Goal: Check status: Check status

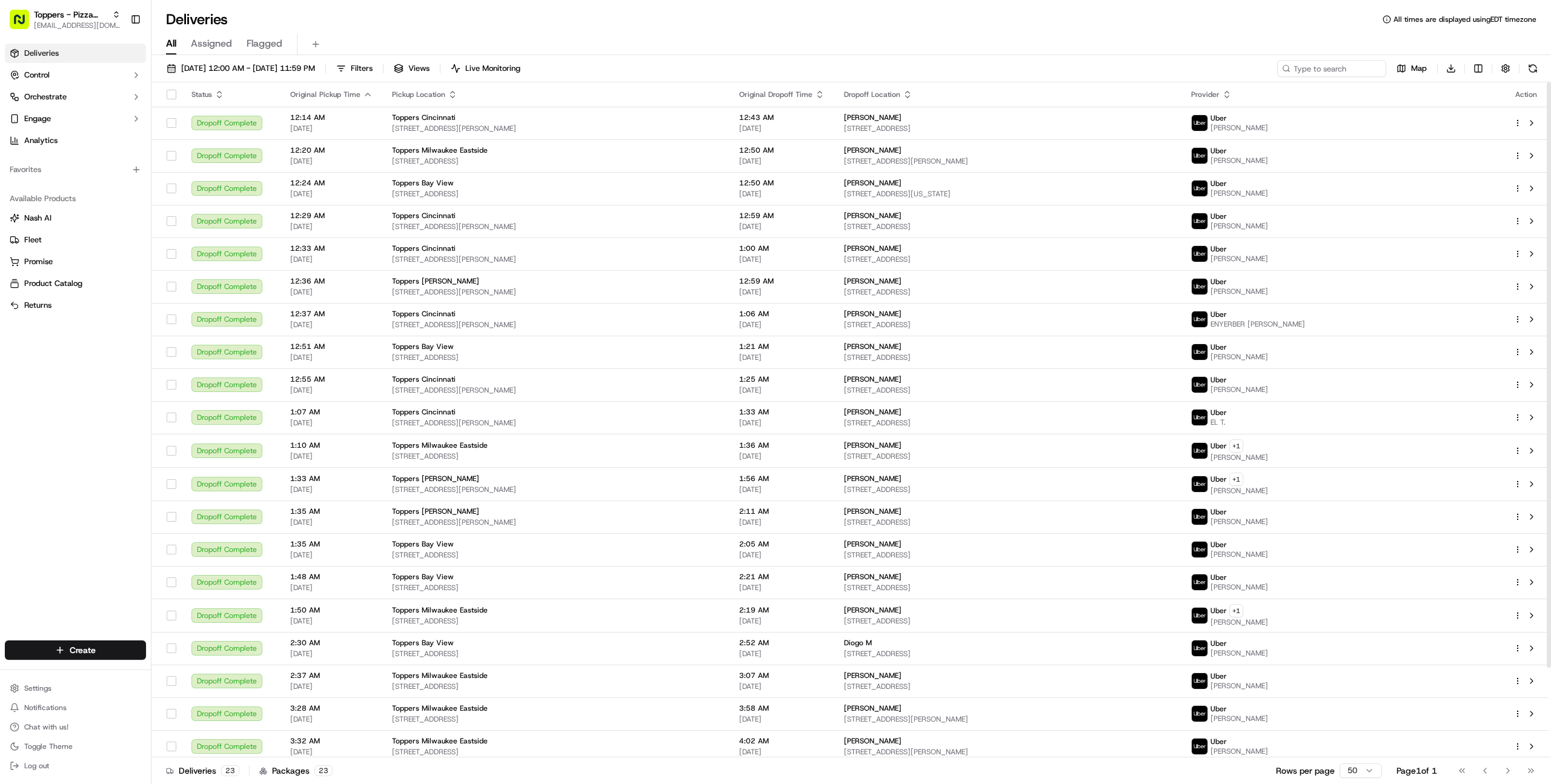
click at [114, 489] on div "Deliveries Control Orchestrate Engage Analytics Favorites Available Products Na…" at bounding box center [75, 335] width 151 height 592
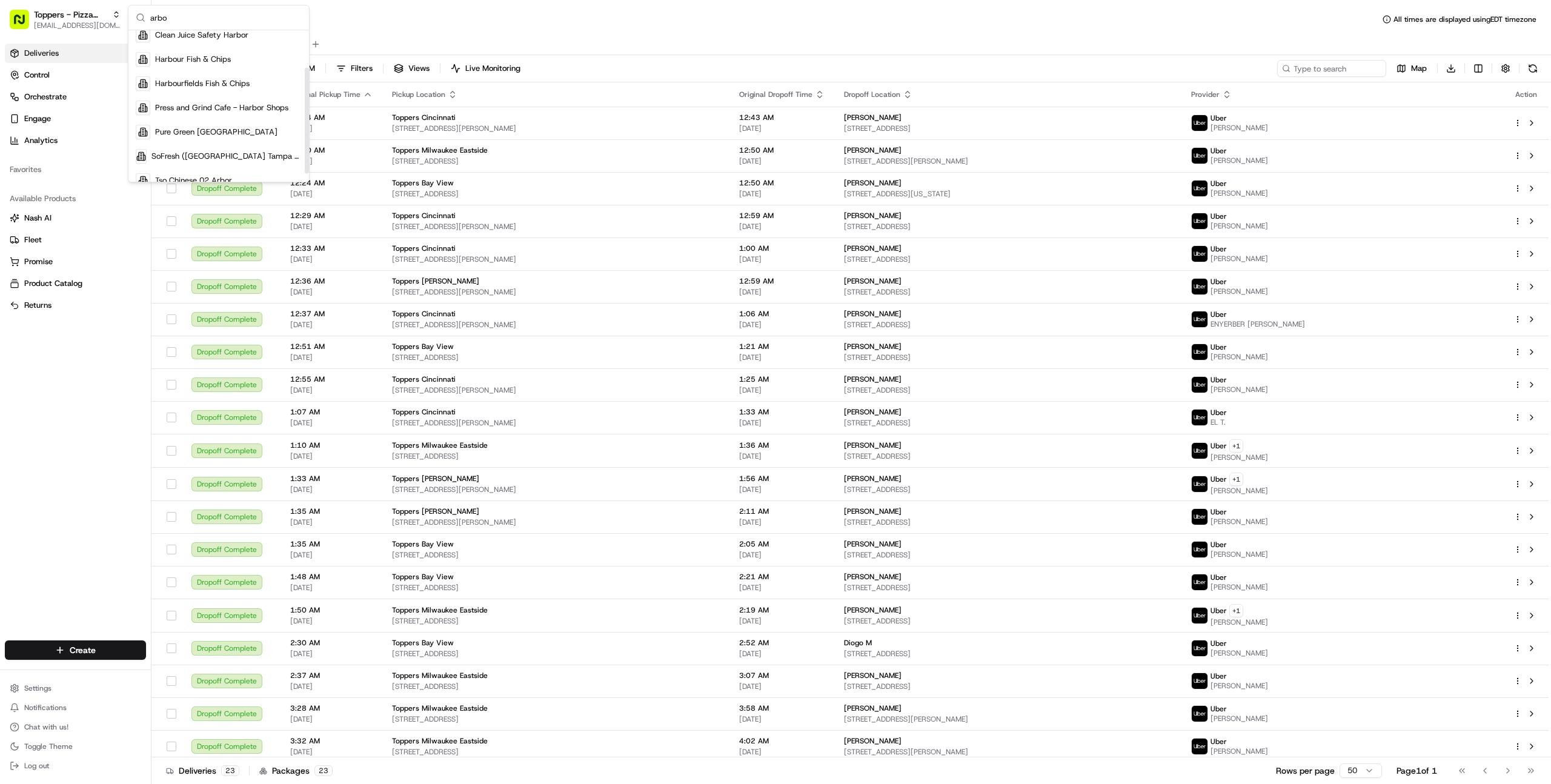
scroll to position [65, 0]
type input "arbo"
click at [203, 167] on span "Tso Chinese 02 Arbor" at bounding box center [193, 167] width 77 height 11
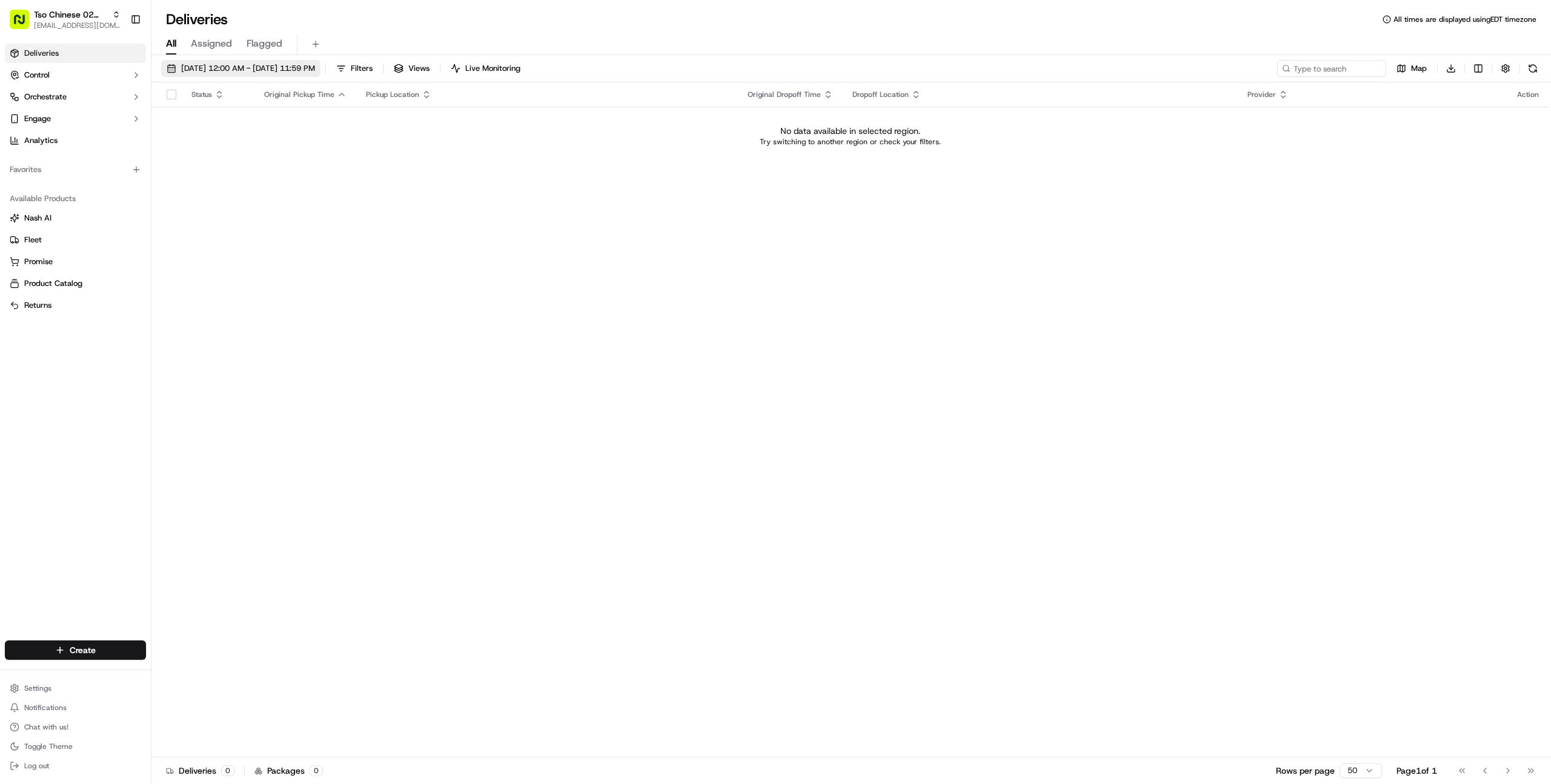
click at [209, 73] on span "09/19/2025 12:00 AM - 09/19/2025 11:59 PM" at bounding box center [248, 69] width 134 height 11
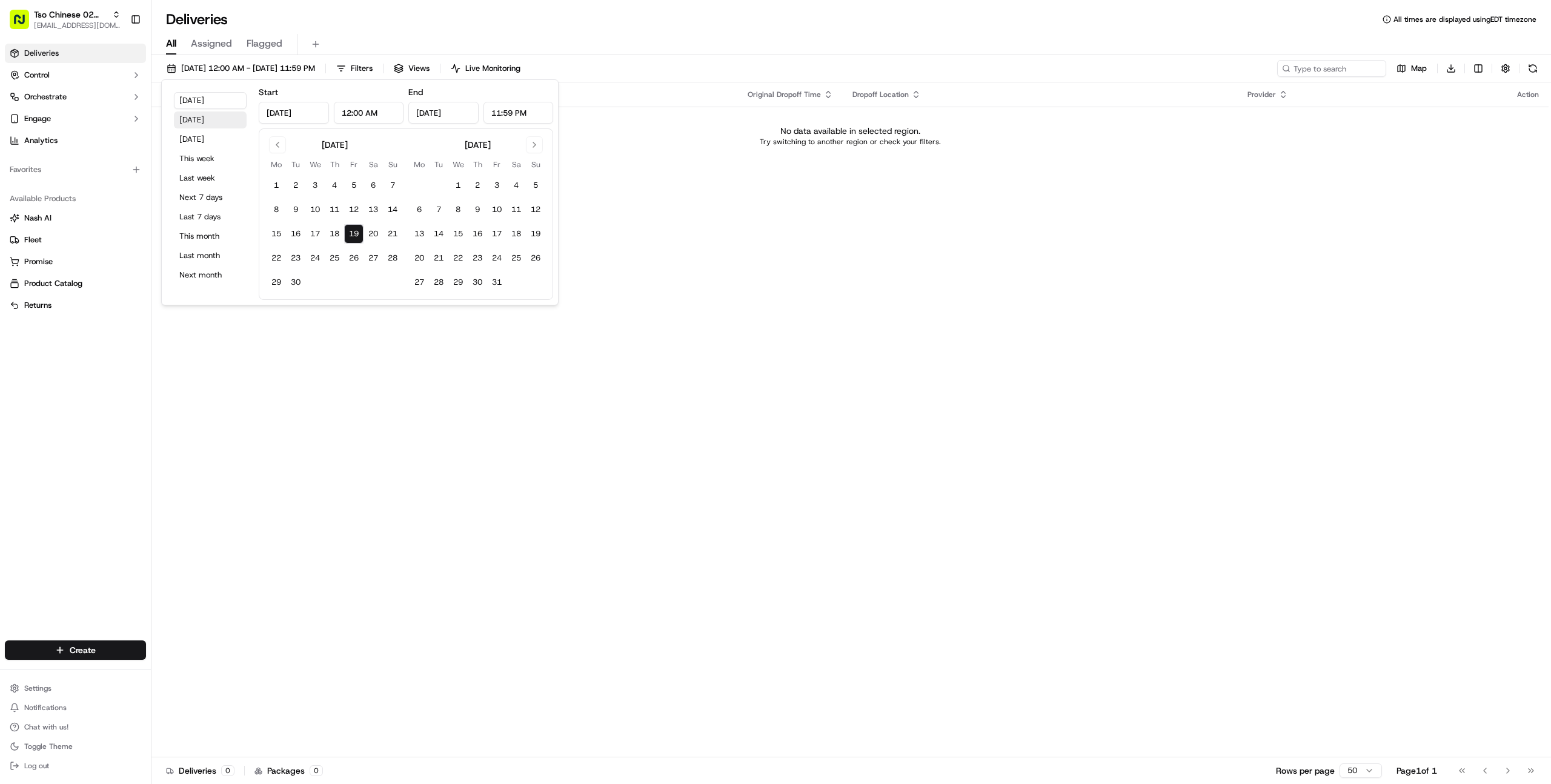
click at [203, 117] on button "Yesterday" at bounding box center [210, 119] width 73 height 17
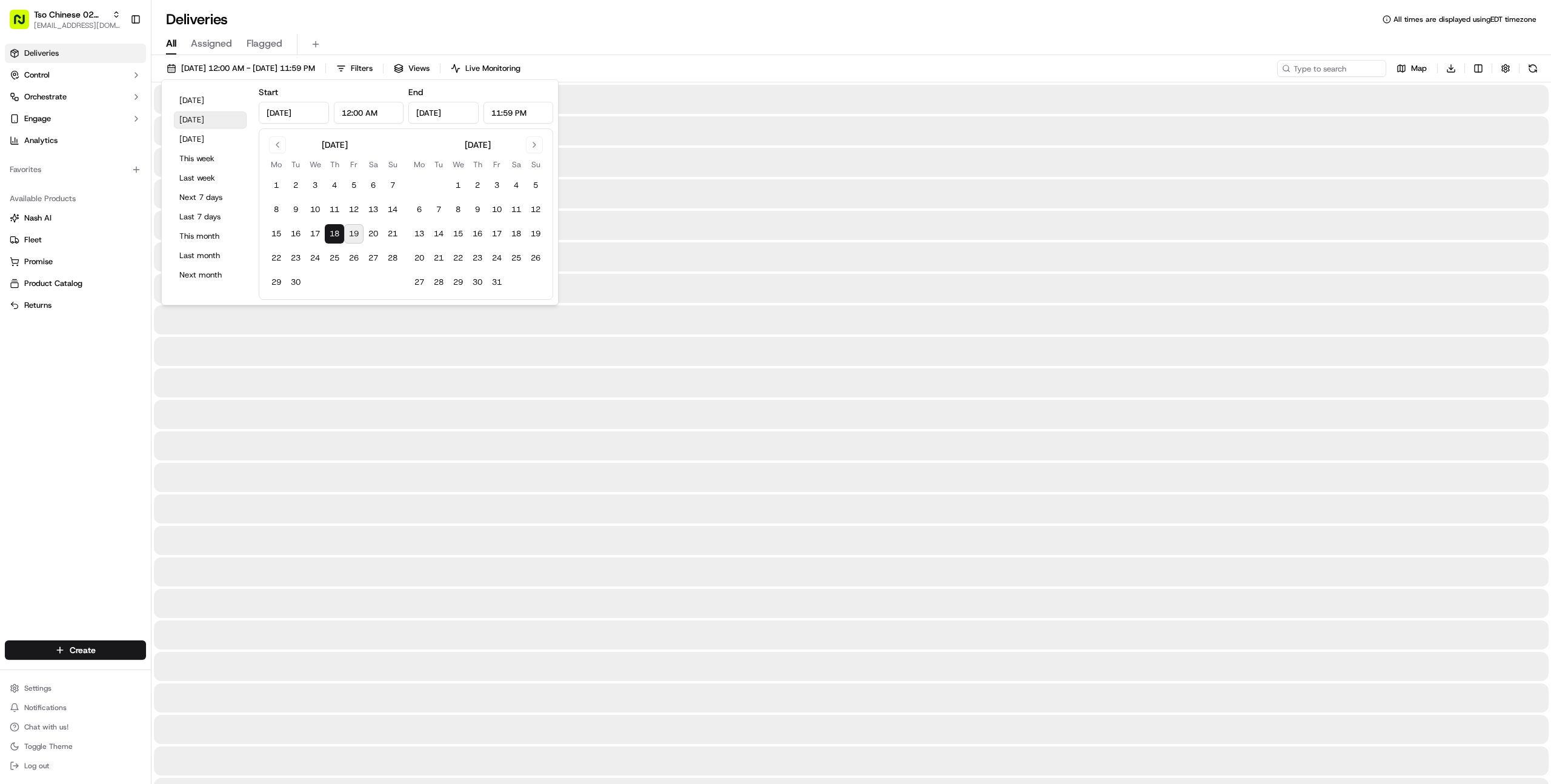
type input "Sep 18, 2025"
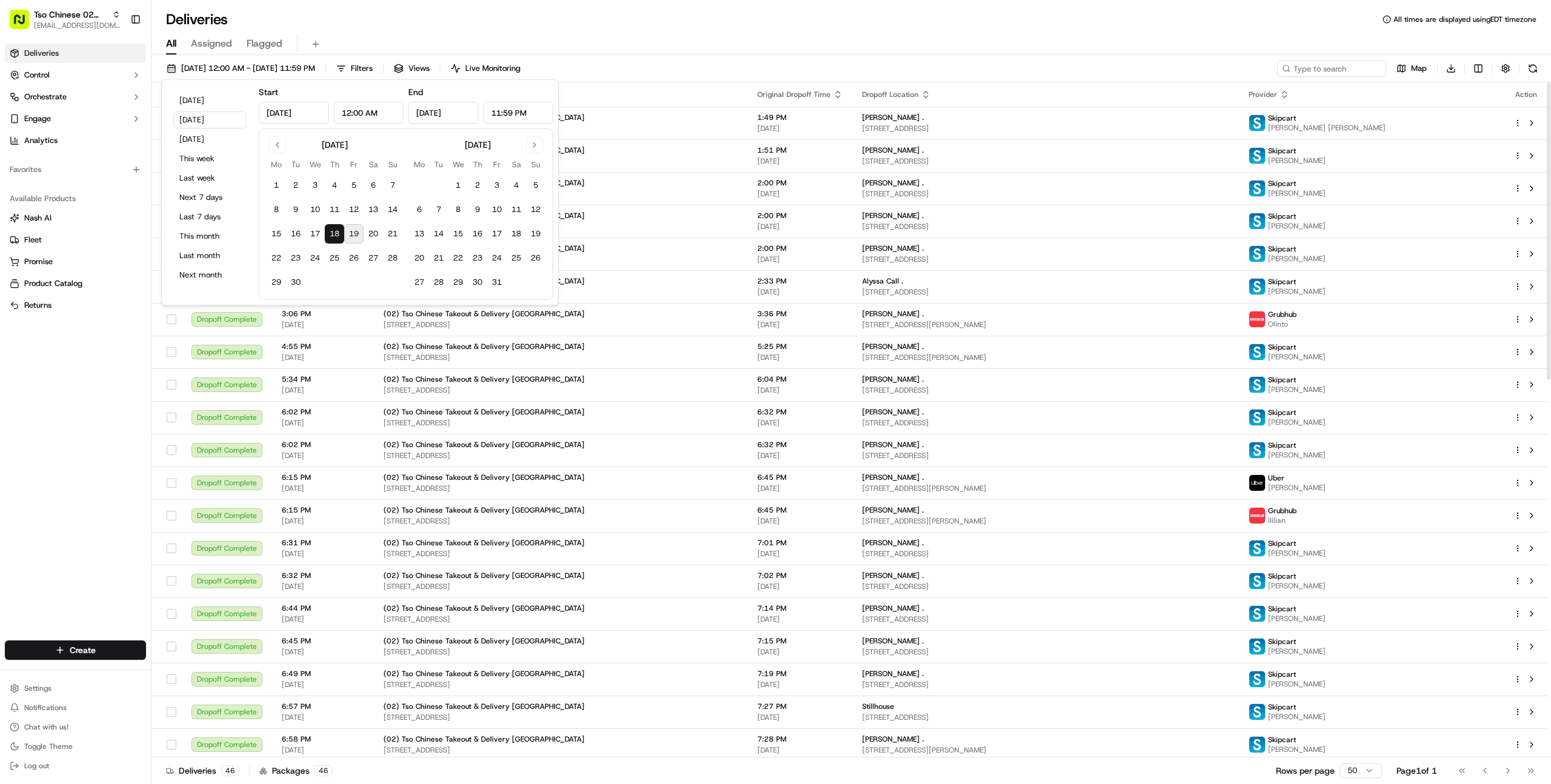
click at [112, 439] on div "Deliveries Control Orchestrate Engage Analytics Favorites Available Products Na…" at bounding box center [75, 335] width 151 height 592
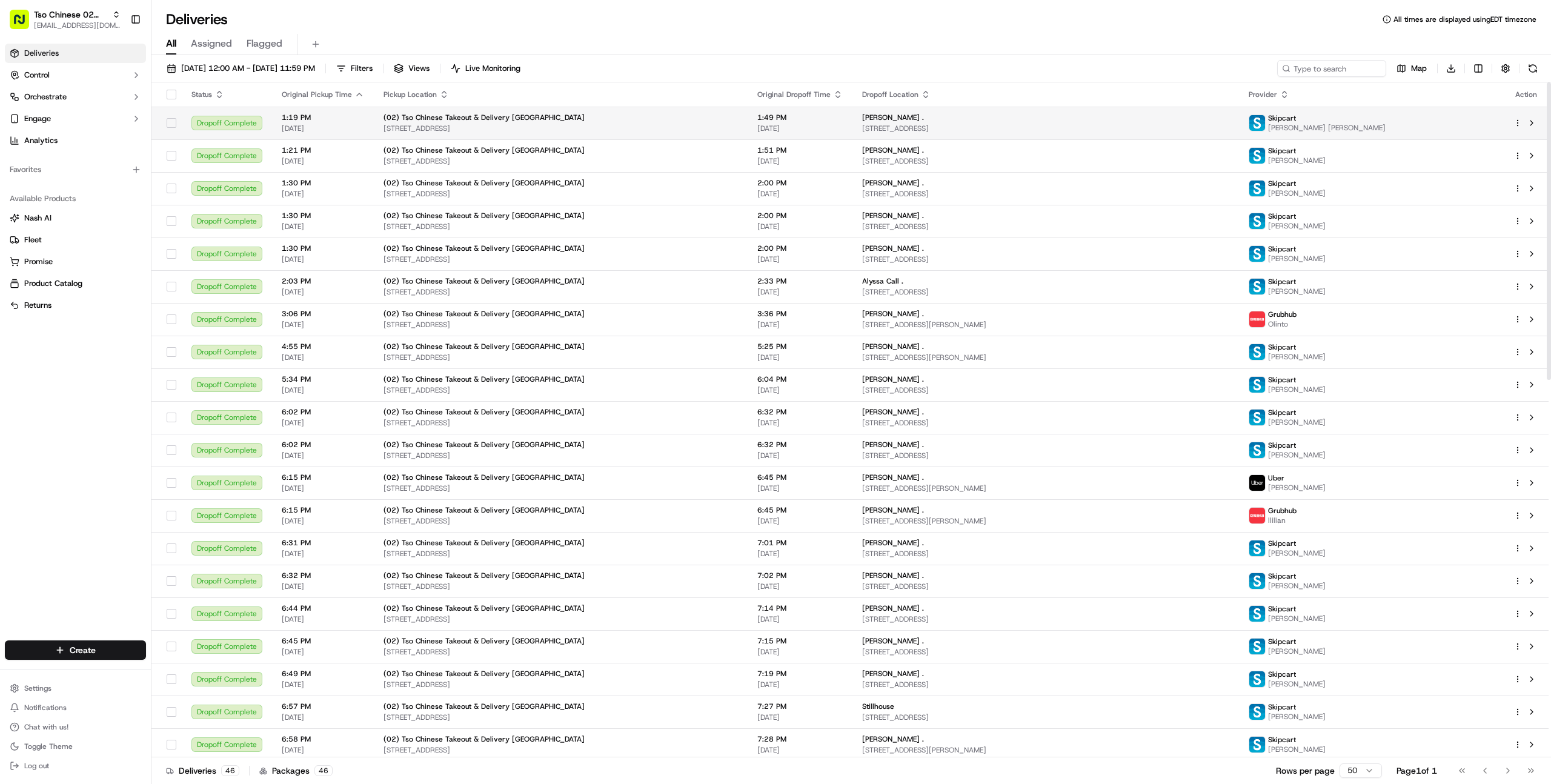
click at [459, 126] on span "[STREET_ADDRESS]" at bounding box center [561, 128] width 355 height 10
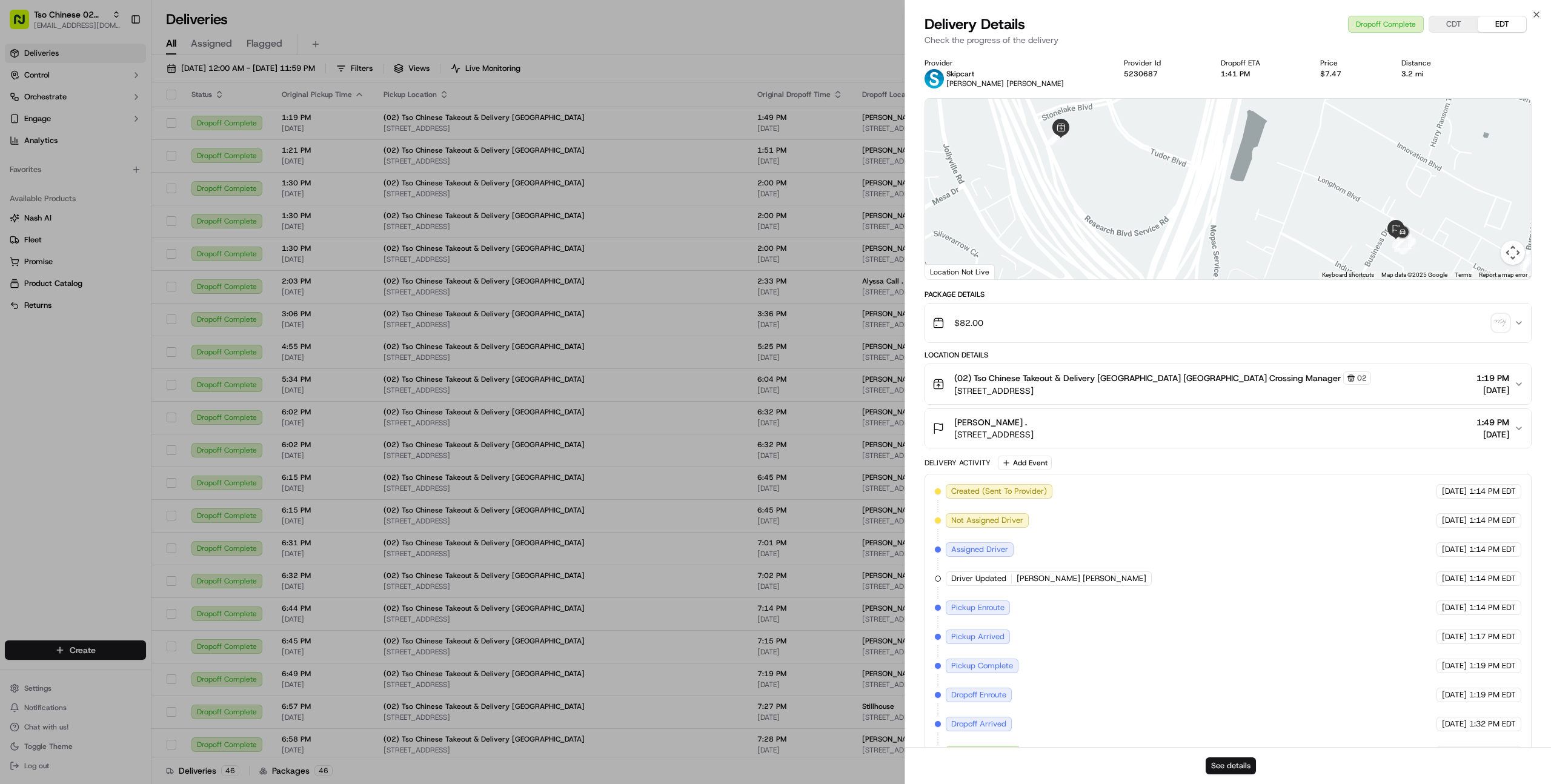
click at [1233, 764] on button "See details" at bounding box center [1231, 765] width 50 height 17
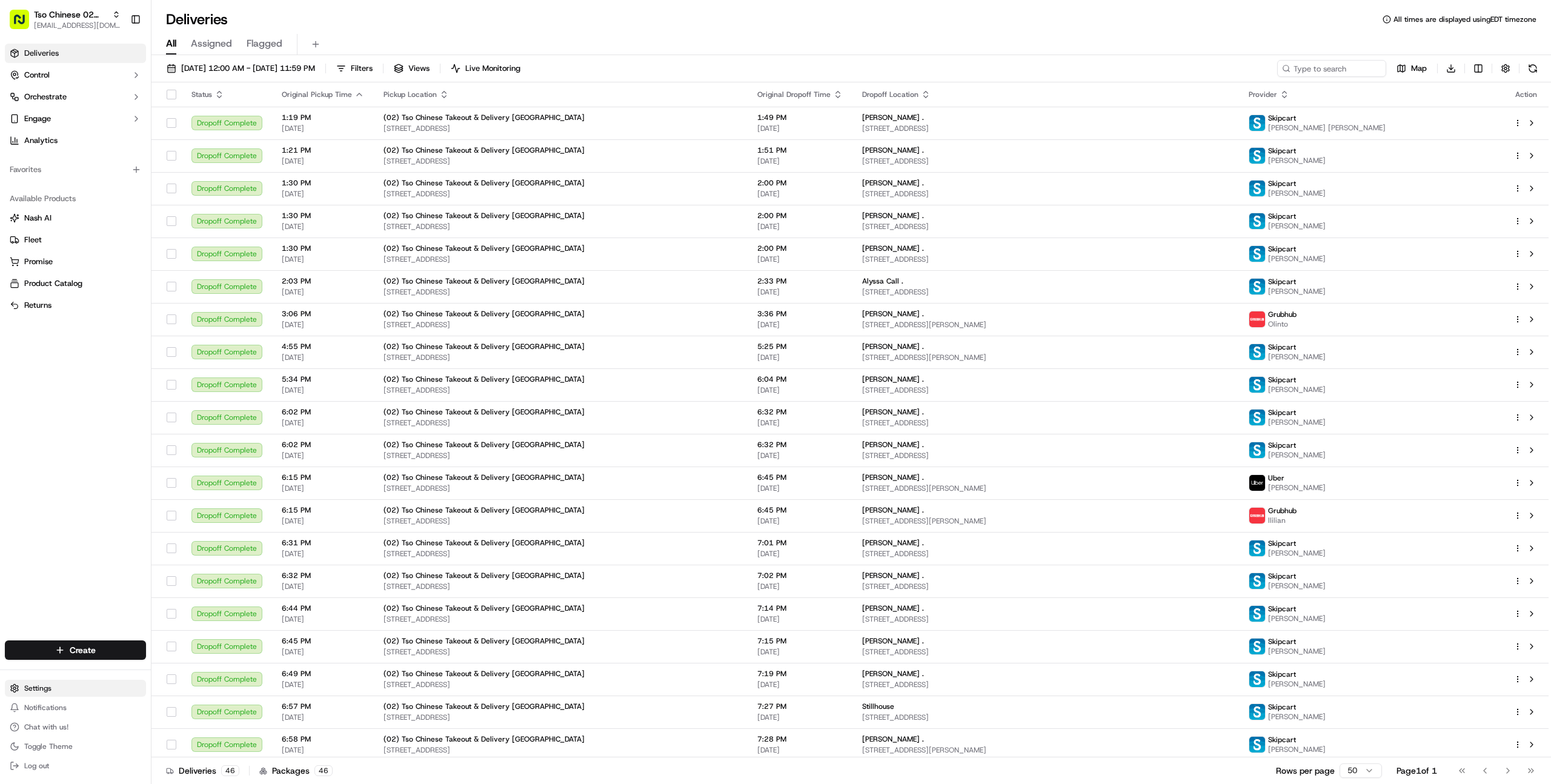
click at [71, 680] on html "Tso Chinese 02 Arbor farooq@usenash.com Toggle Sidebar Deliveries Control Orche…" at bounding box center [776, 392] width 1551 height 784
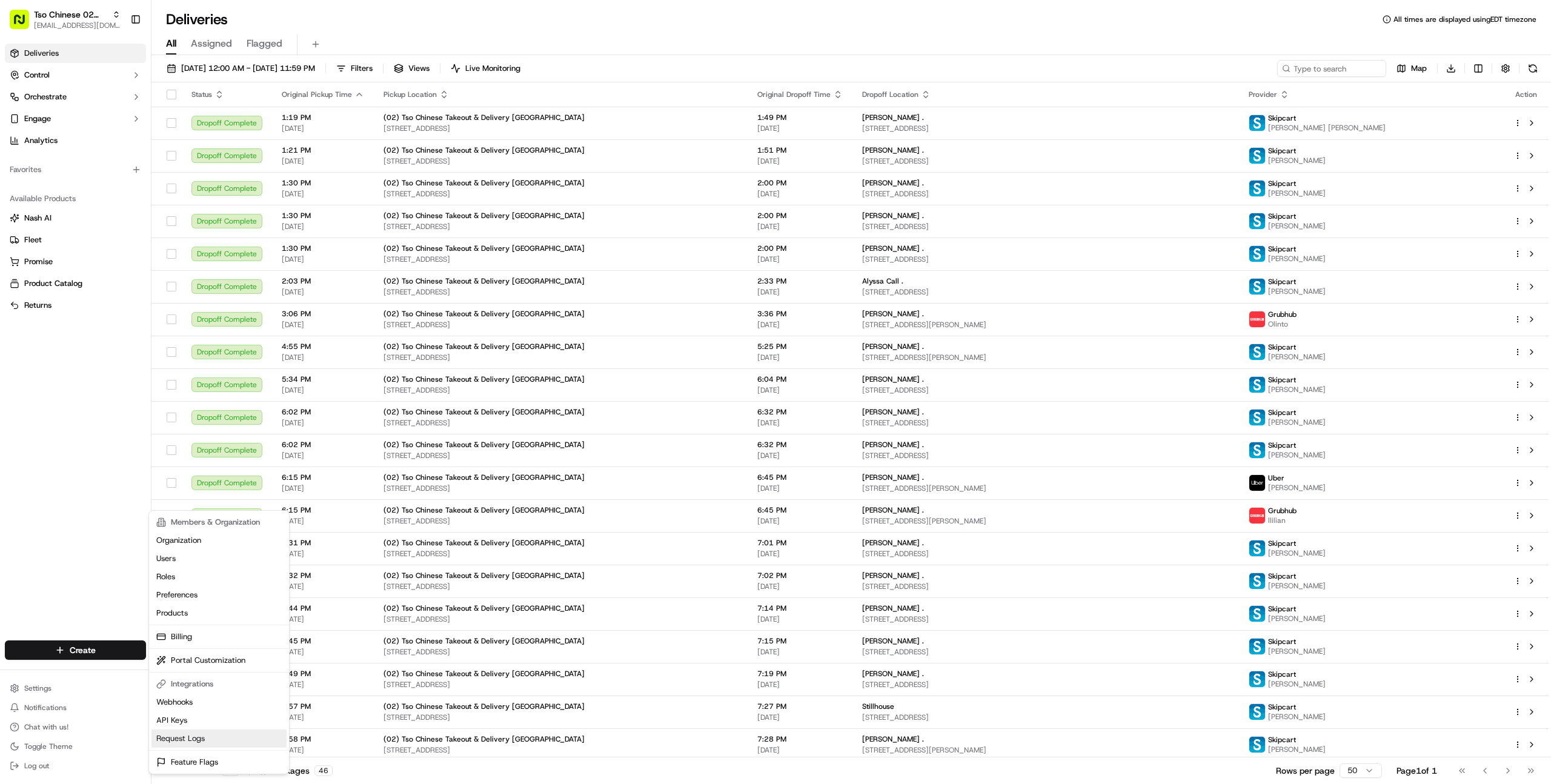
click at [204, 736] on link "Request Logs" at bounding box center [219, 739] width 135 height 18
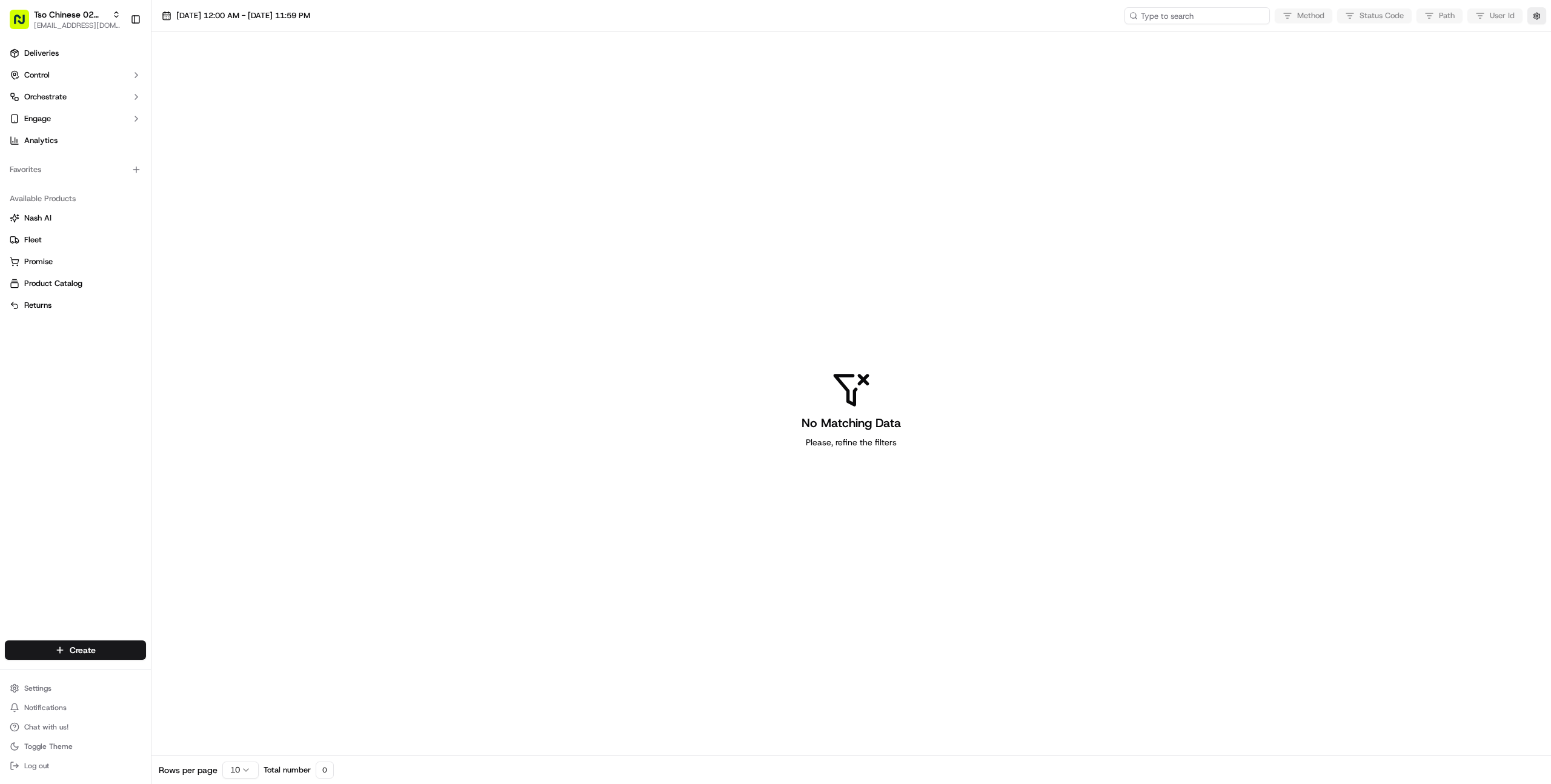
click at [1205, 20] on input at bounding box center [1197, 15] width 145 height 17
paste input "job_TjA5JWv2Rq4iK2Gh2D6qTy"
type input "job_TjA5JWv2Rq4iK2Gh2D6qTy"
click at [275, 14] on span "09/19/2025 12:00 AM - 09/19/2025 11:59 PM" at bounding box center [243, 16] width 134 height 11
click at [242, 184] on button "18" at bounding box center [238, 181] width 20 height 20
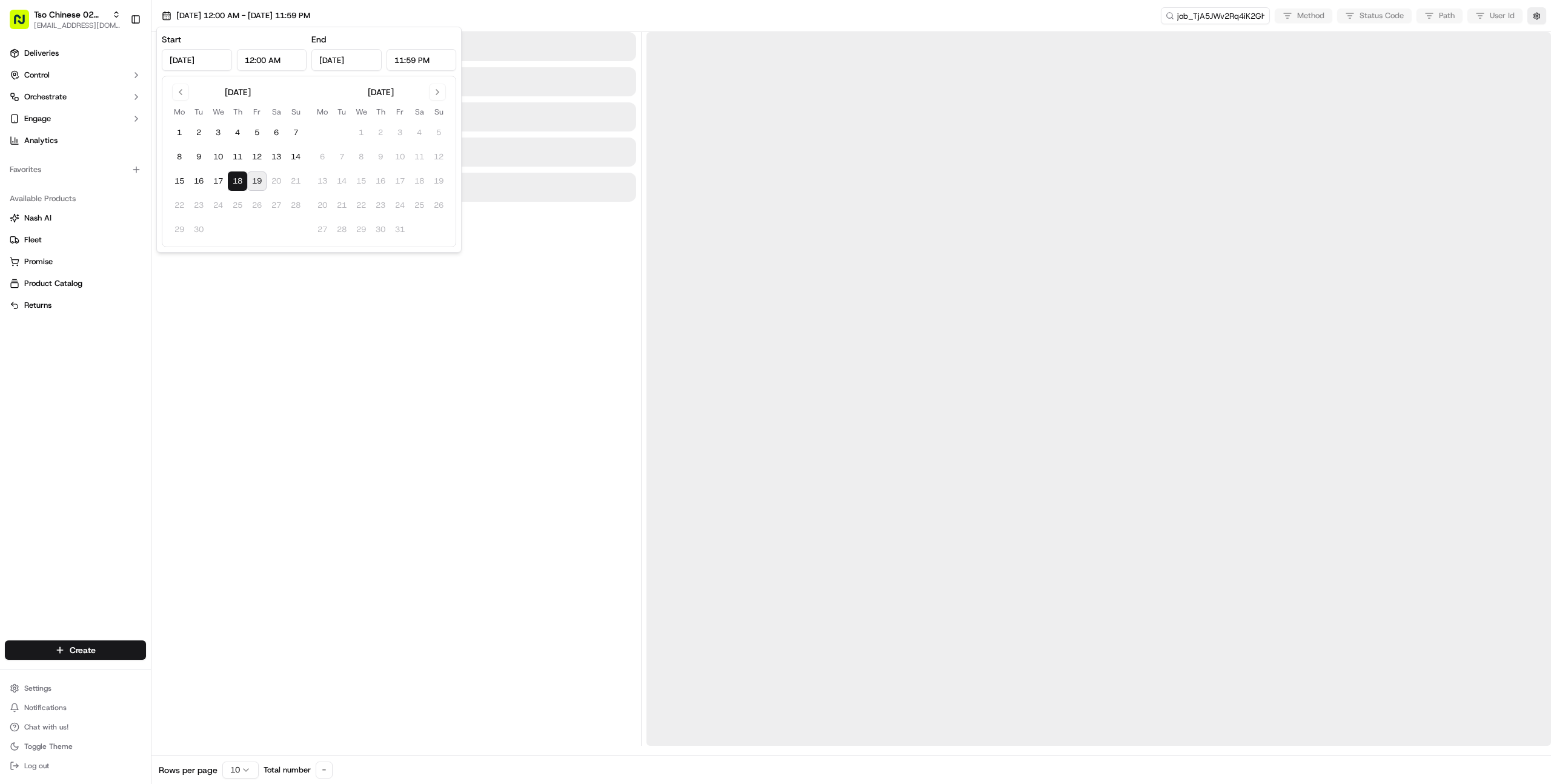
type input "Sep 18, 2025"
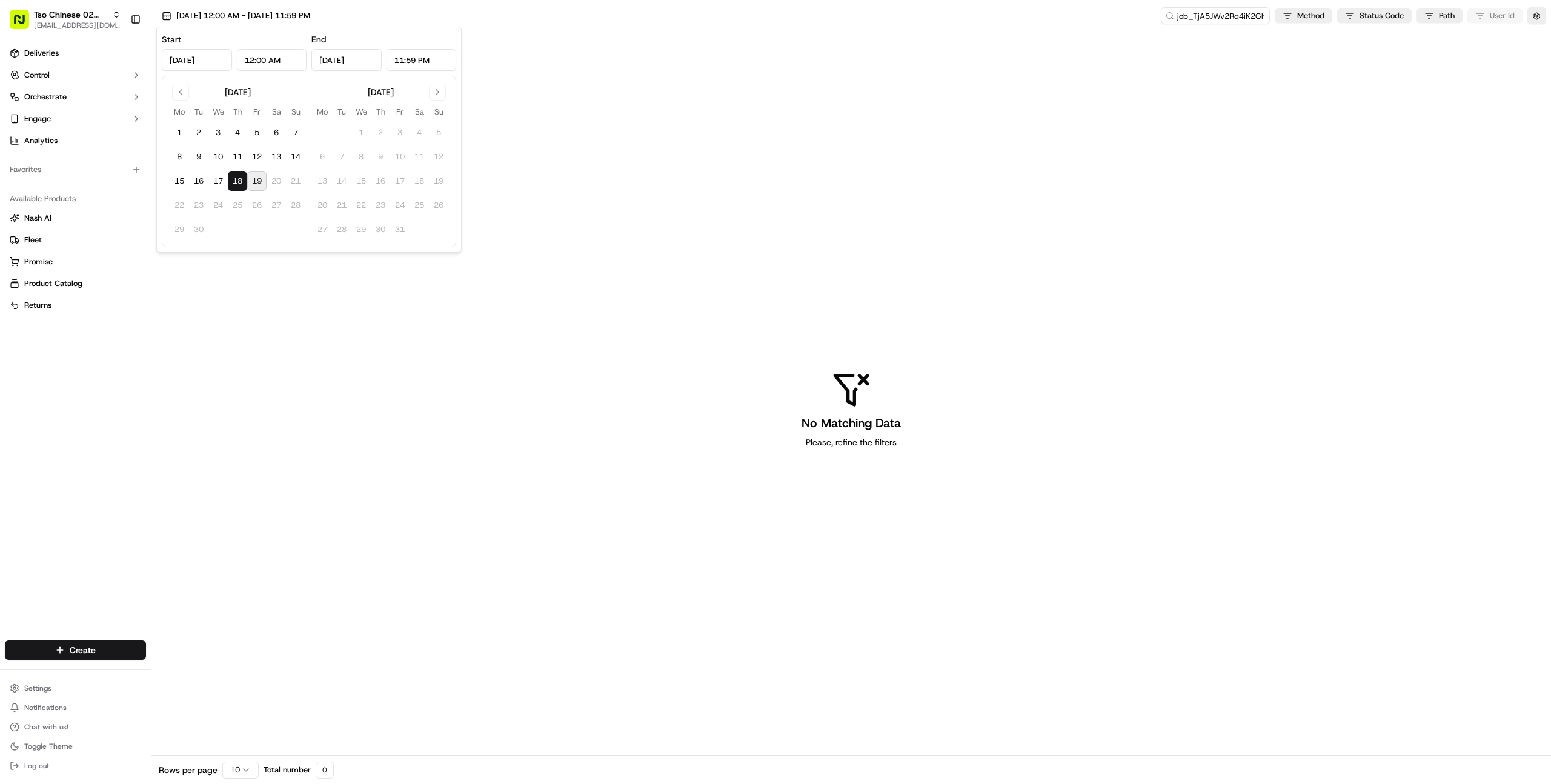
click at [319, 302] on div "No Matching Data Please, refine the filters" at bounding box center [851, 409] width 1400 height 755
click at [1539, 12] on button "button" at bounding box center [1537, 15] width 19 height 17
click at [1540, 38] on button "Display Only Provider Logs" at bounding box center [1539, 37] width 10 height 10
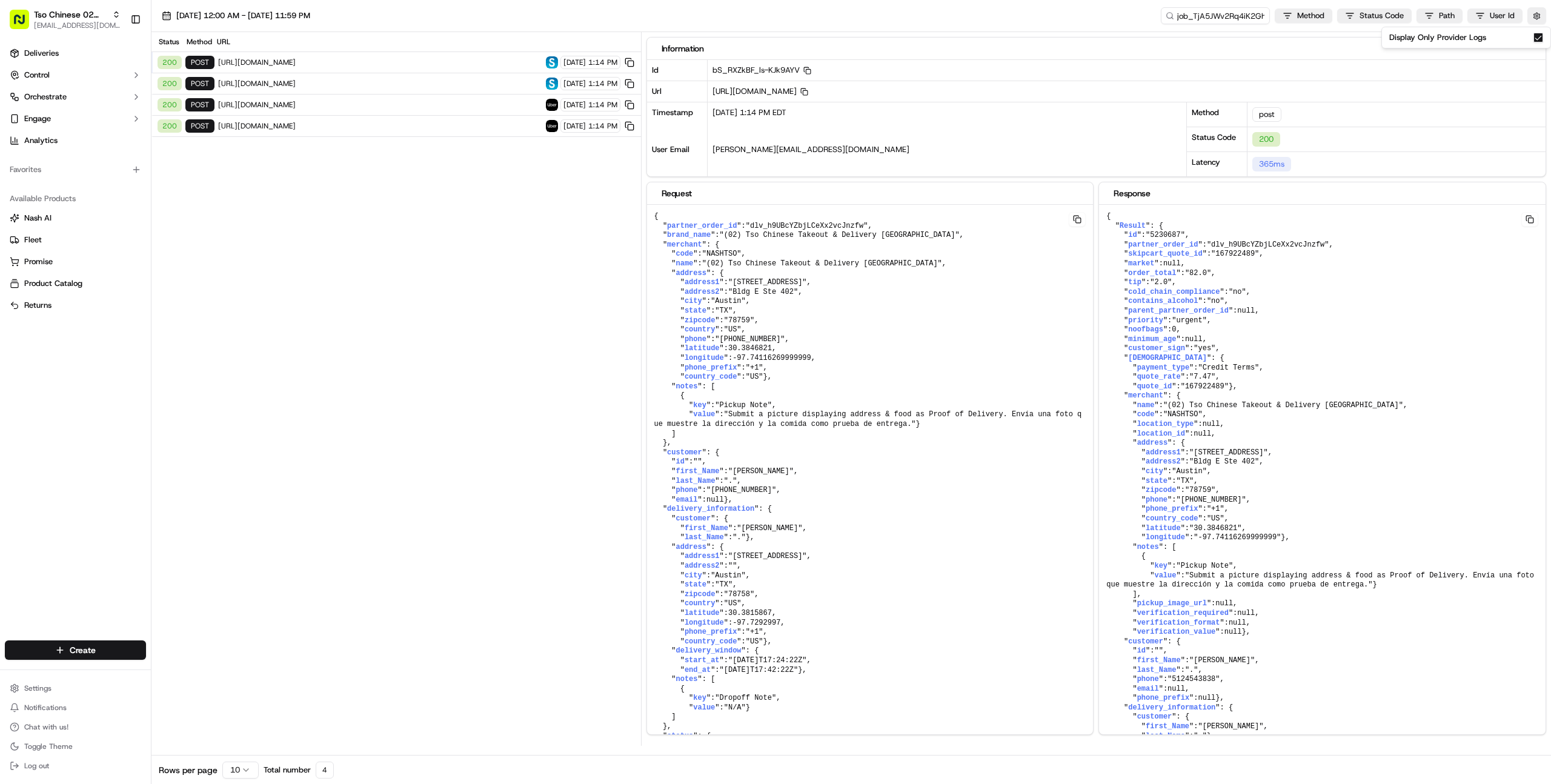
click at [440, 122] on span "https://api.uber.com/v1/customers/1b47d0e0-098a-462a-90b2-4e578f34a413/delivery…" at bounding box center [381, 126] width 324 height 10
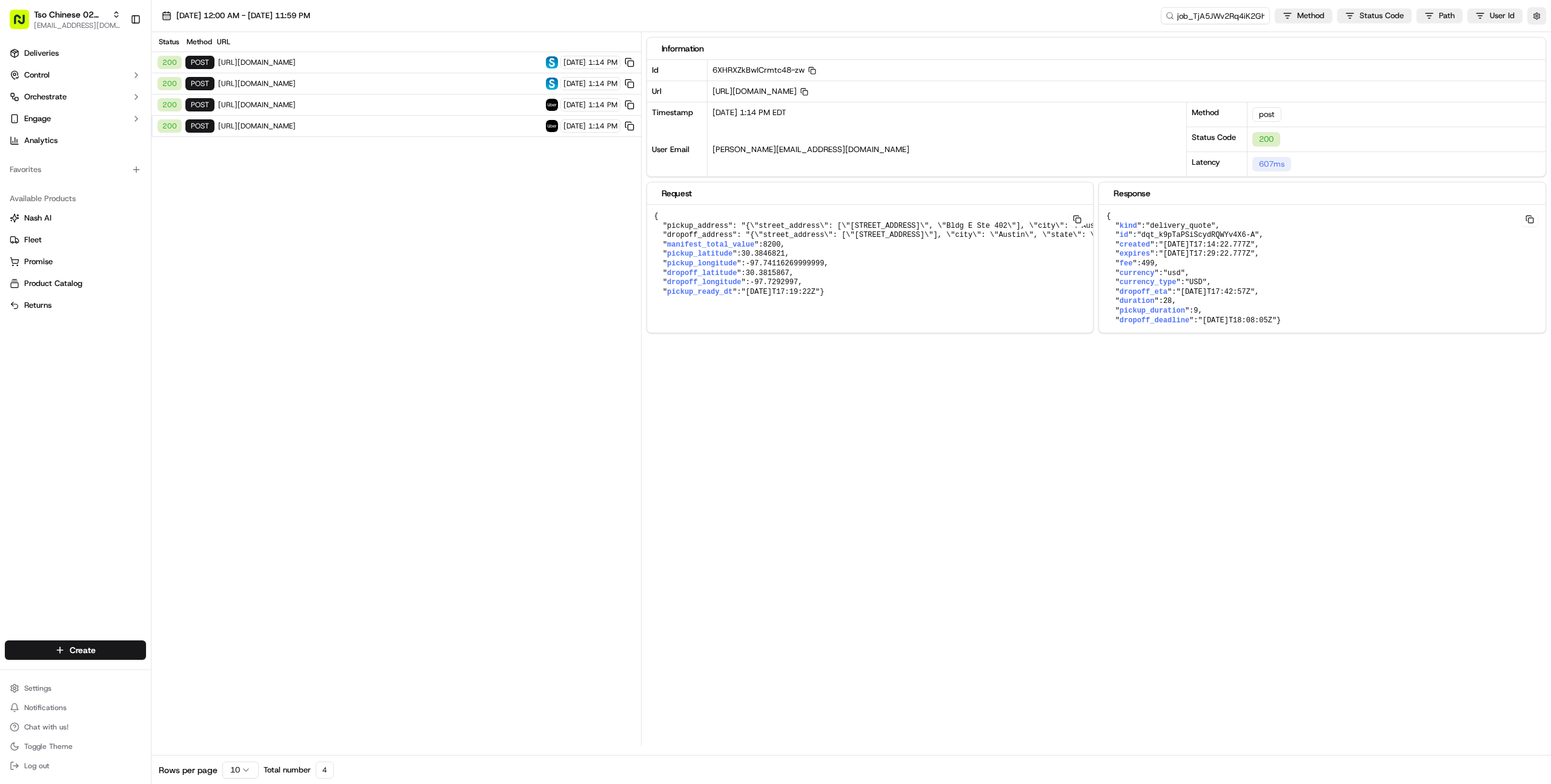
click at [439, 107] on span "https://api.uber.com/v1/customers/3fabeacd-87c4-471b-9199-8ecd375752e7/delivery…" at bounding box center [381, 104] width 324 height 10
click at [439, 77] on div "200 post https://liveapi.skipcart.com/v1api/Quote 09/18/2025 1:14 PM" at bounding box center [396, 84] width 489 height 21
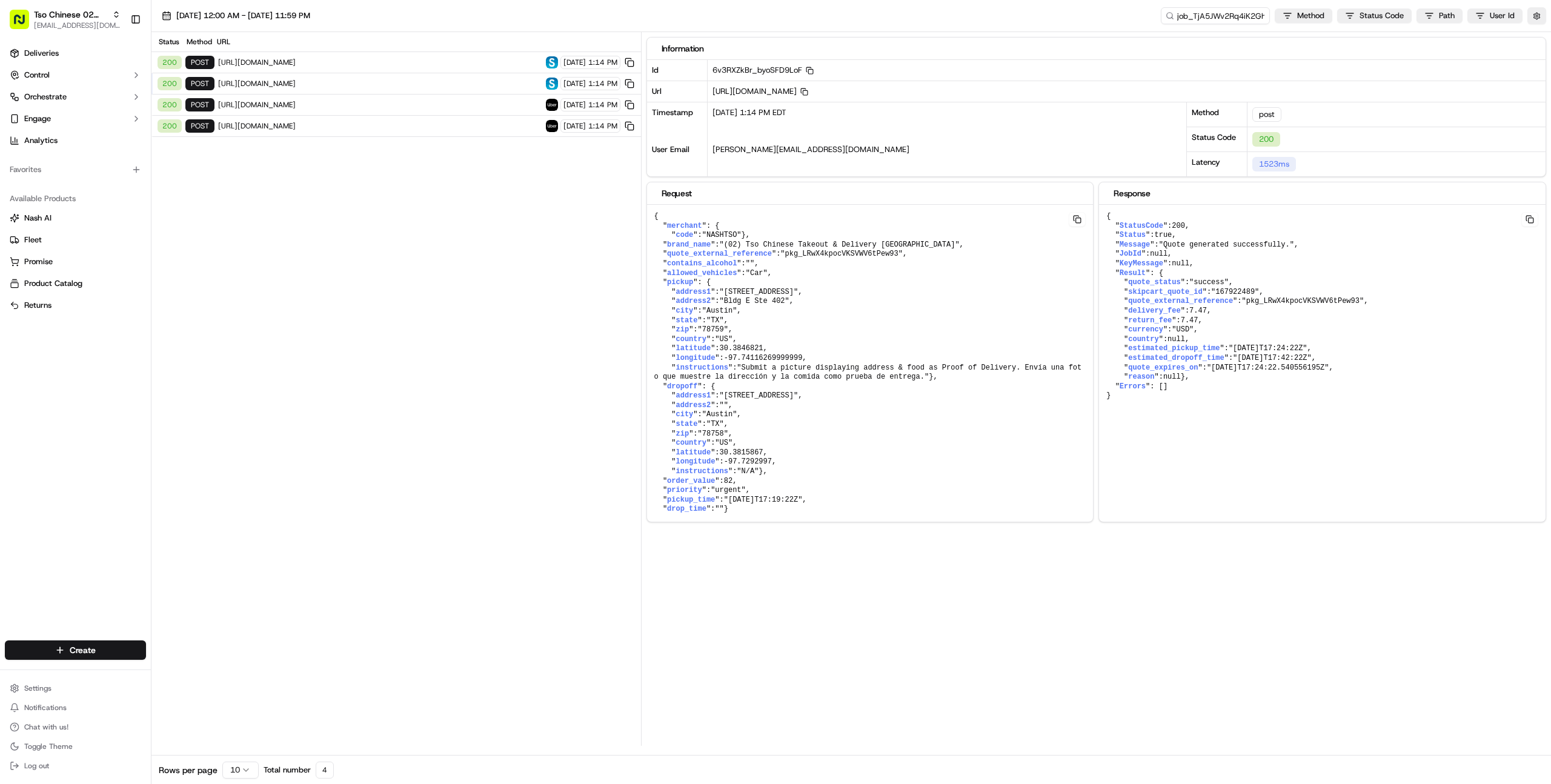
click at [434, 63] on span "https://liveapi.skipcart.com/v1api/Order" at bounding box center [381, 62] width 324 height 10
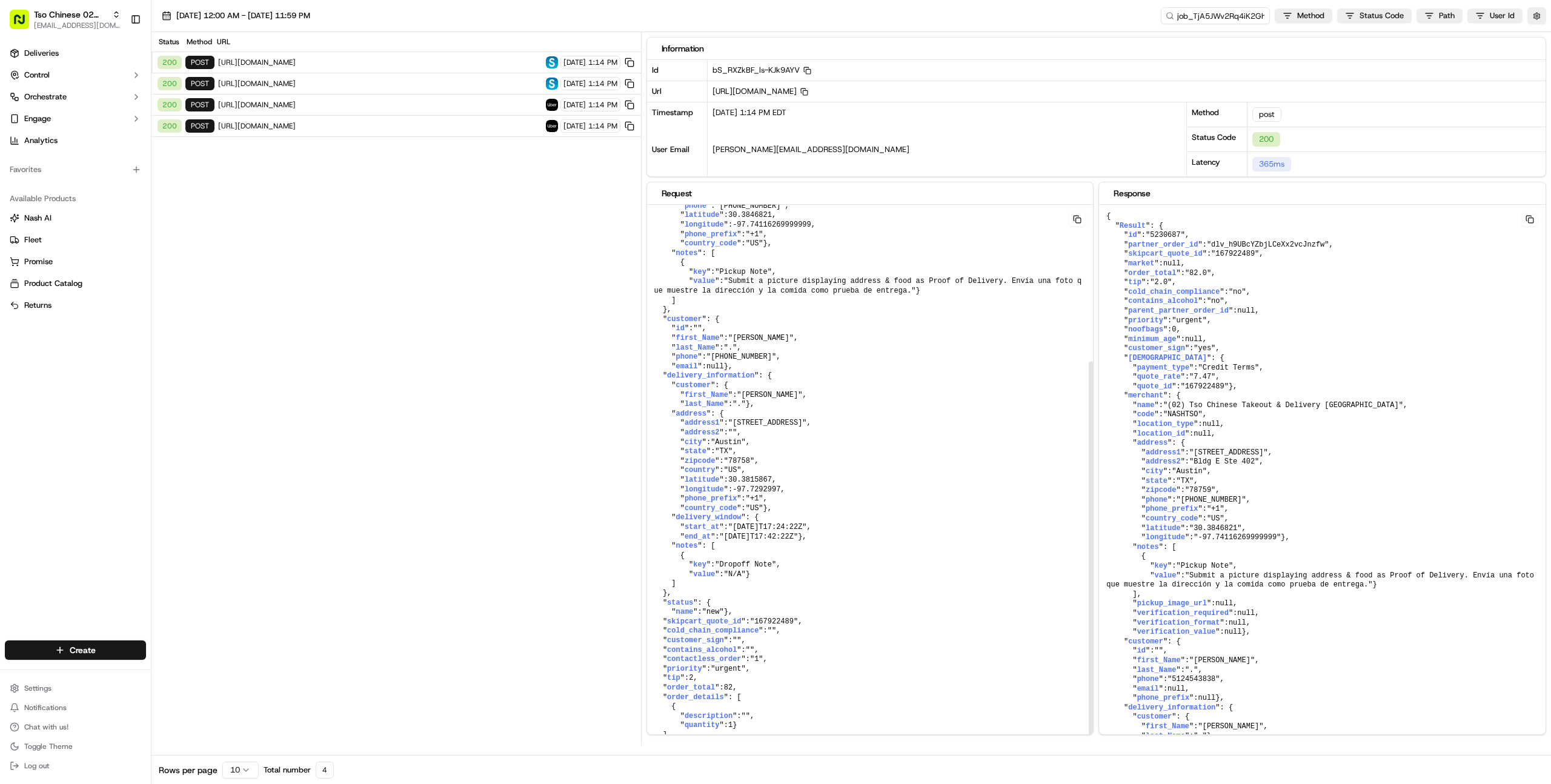
scroll to position [218, 0]
click at [732, 527] on pre "{ " partner_order_id ": "dlv_h9UBcYZbjLCeXx2vcJnzfw" , " brand_name ": "(02) Ts…" at bounding box center [870, 413] width 447 height 685
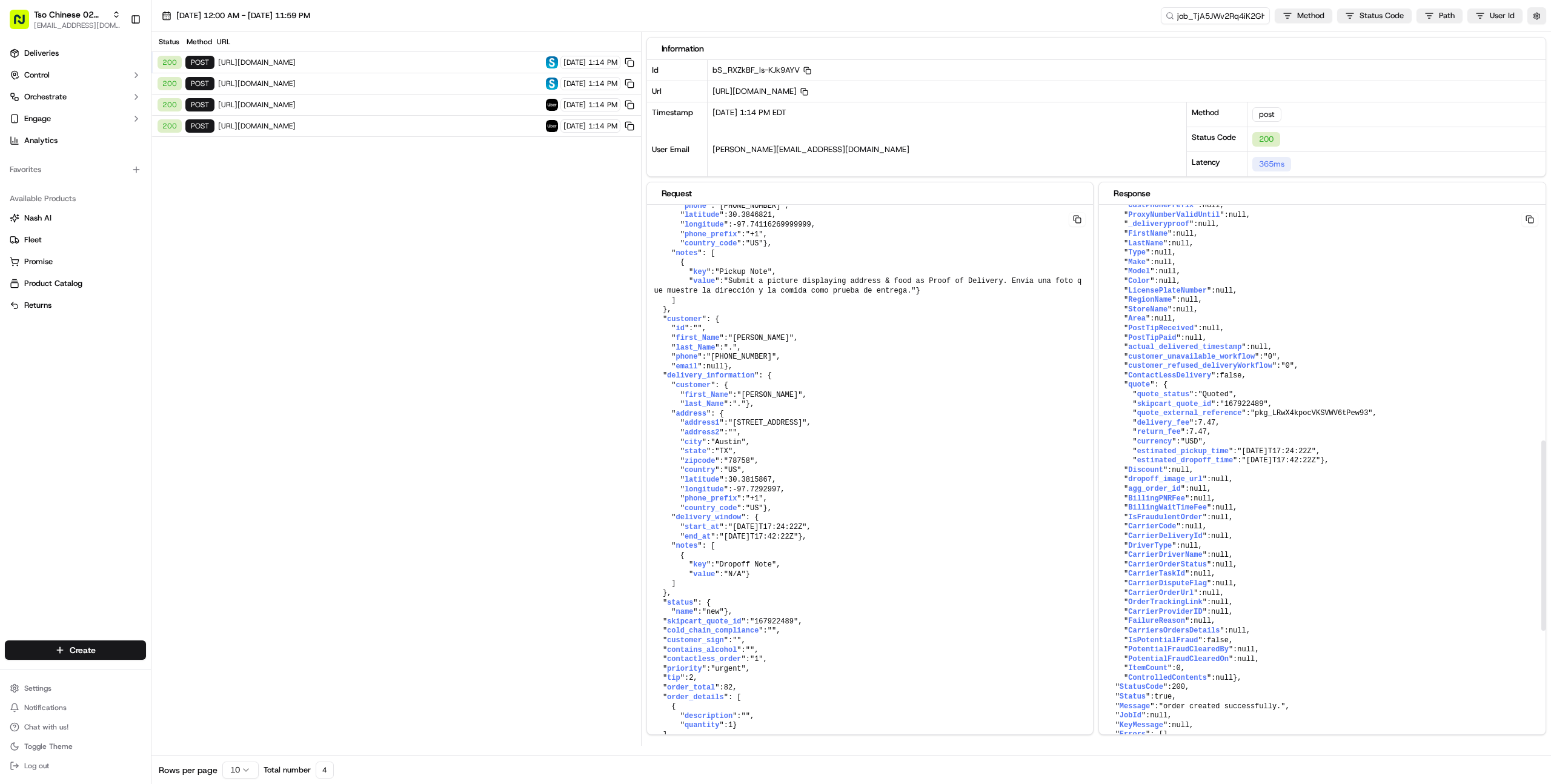
scroll to position [1049, 0]
click at [1258, 551] on pre "{ " Result ": { " id ": "5230687" , " partner_order_id ": "dlv_h9UBcYZbjLCeXx2v…" at bounding box center [1322, 12] width 447 height 1488
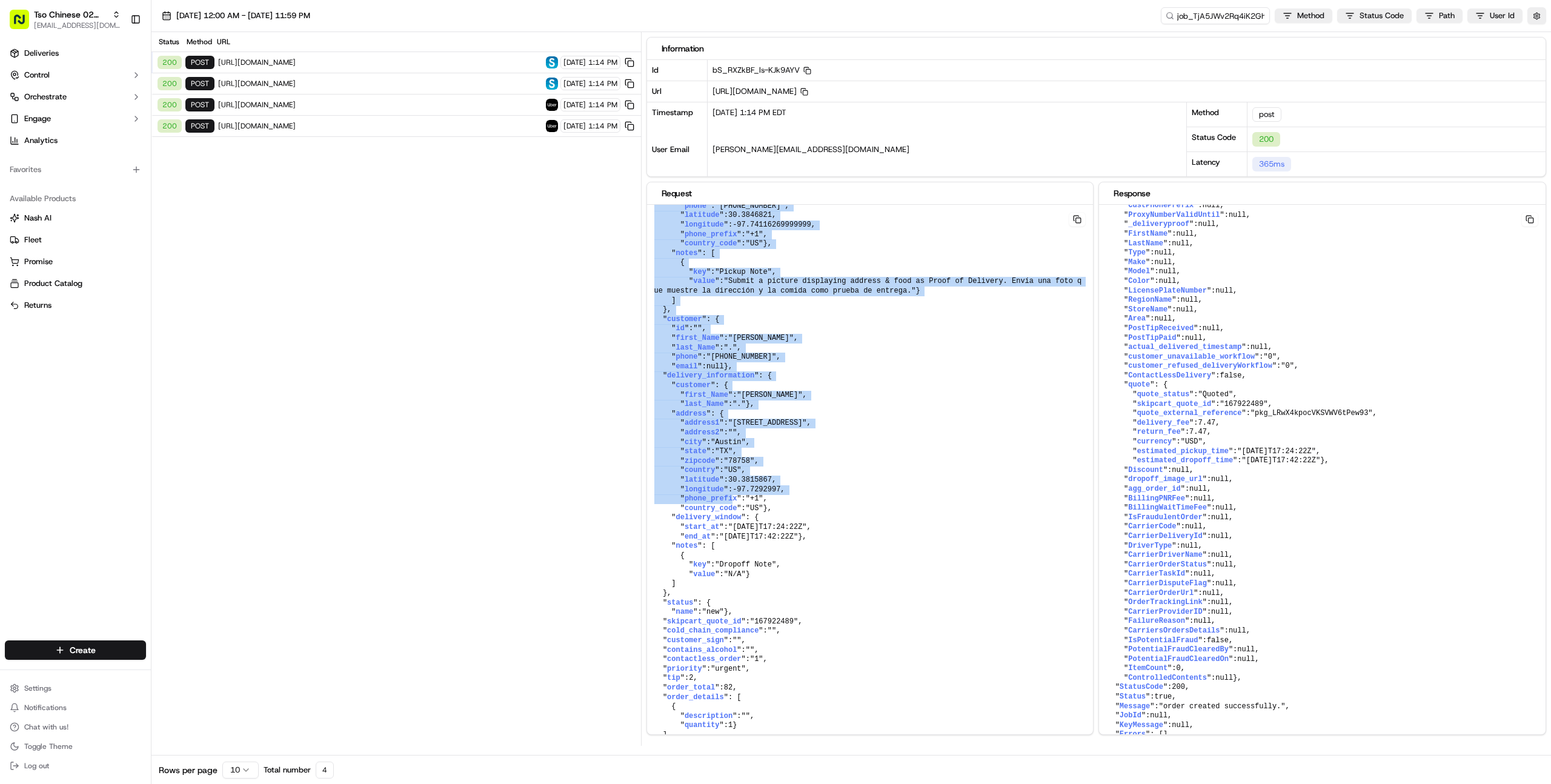
drag, startPoint x: 731, startPoint y: 449, endPoint x: 815, endPoint y: 730, distance: 293.3
click at [815, 730] on pre "{ " partner_order_id ": "dlv_h9UBcYZbjLCeXx2vcJnzfw" , " brand_name ": "(02) Ts…" at bounding box center [870, 413] width 447 height 685
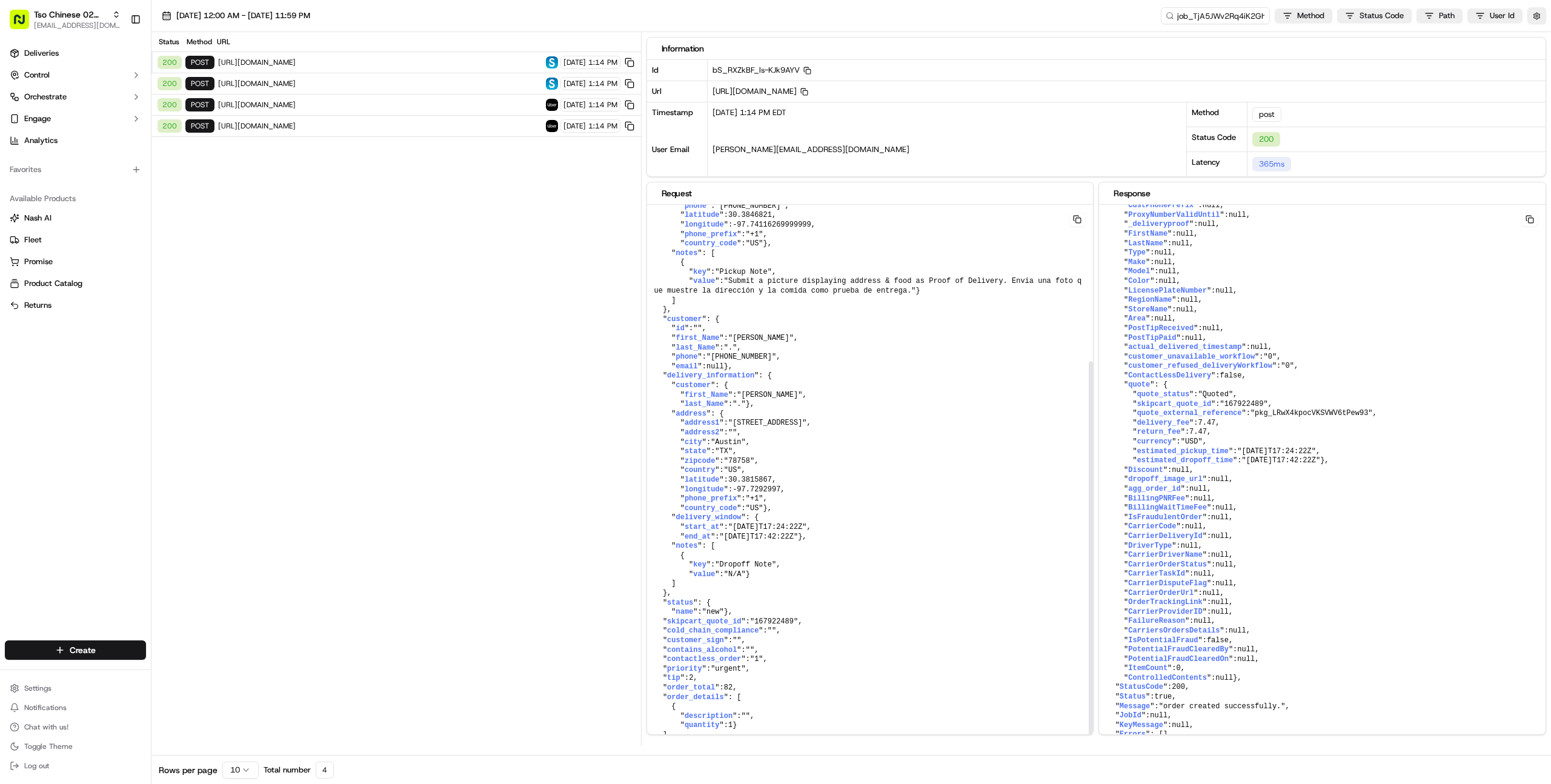
click at [539, 615] on div "Status Method URL 200 post https://liveapi.skipcart.com/v1api/Order 09/18/2025 …" at bounding box center [396, 388] width 489 height 714
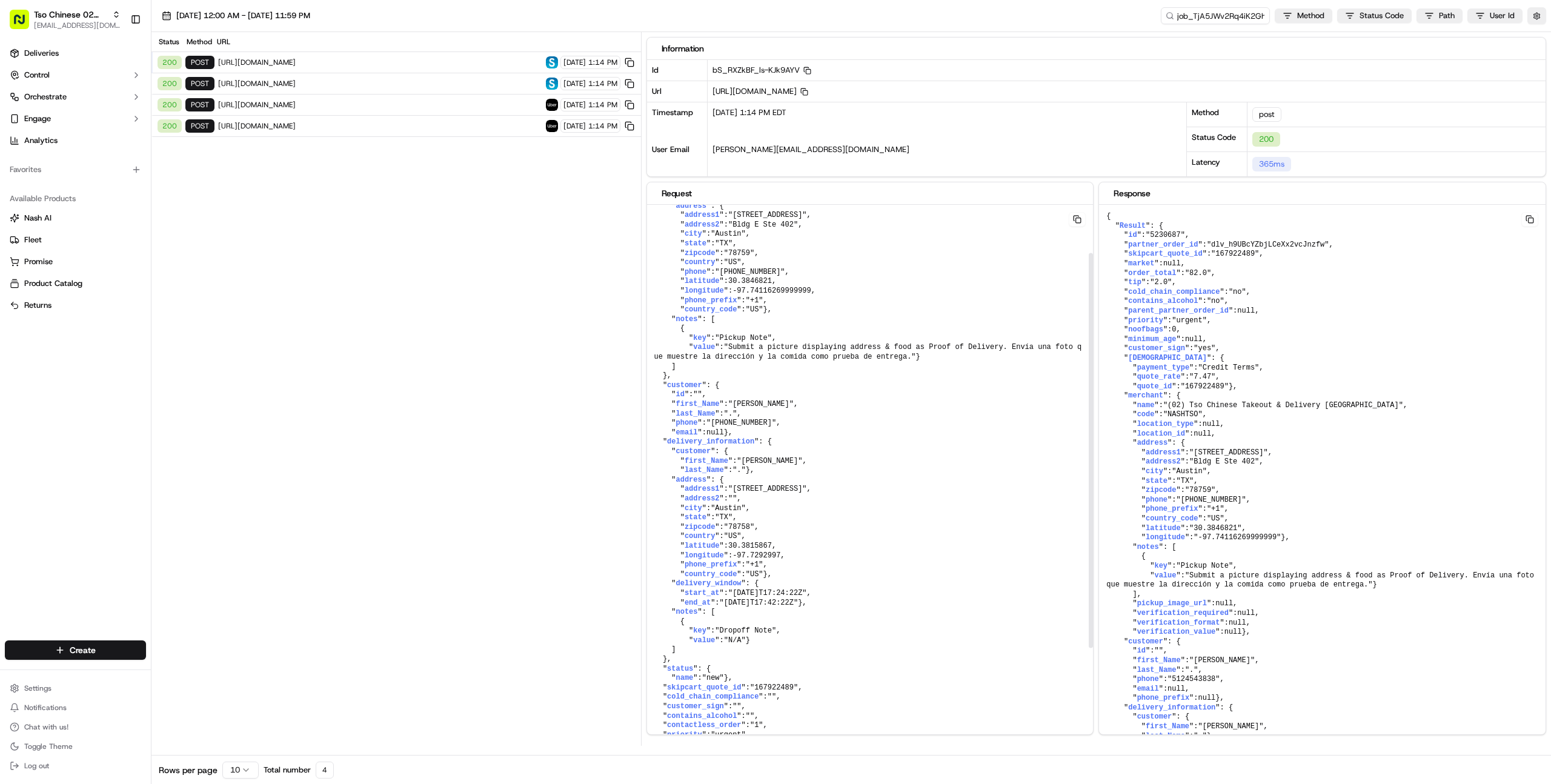
scroll to position [0, 0]
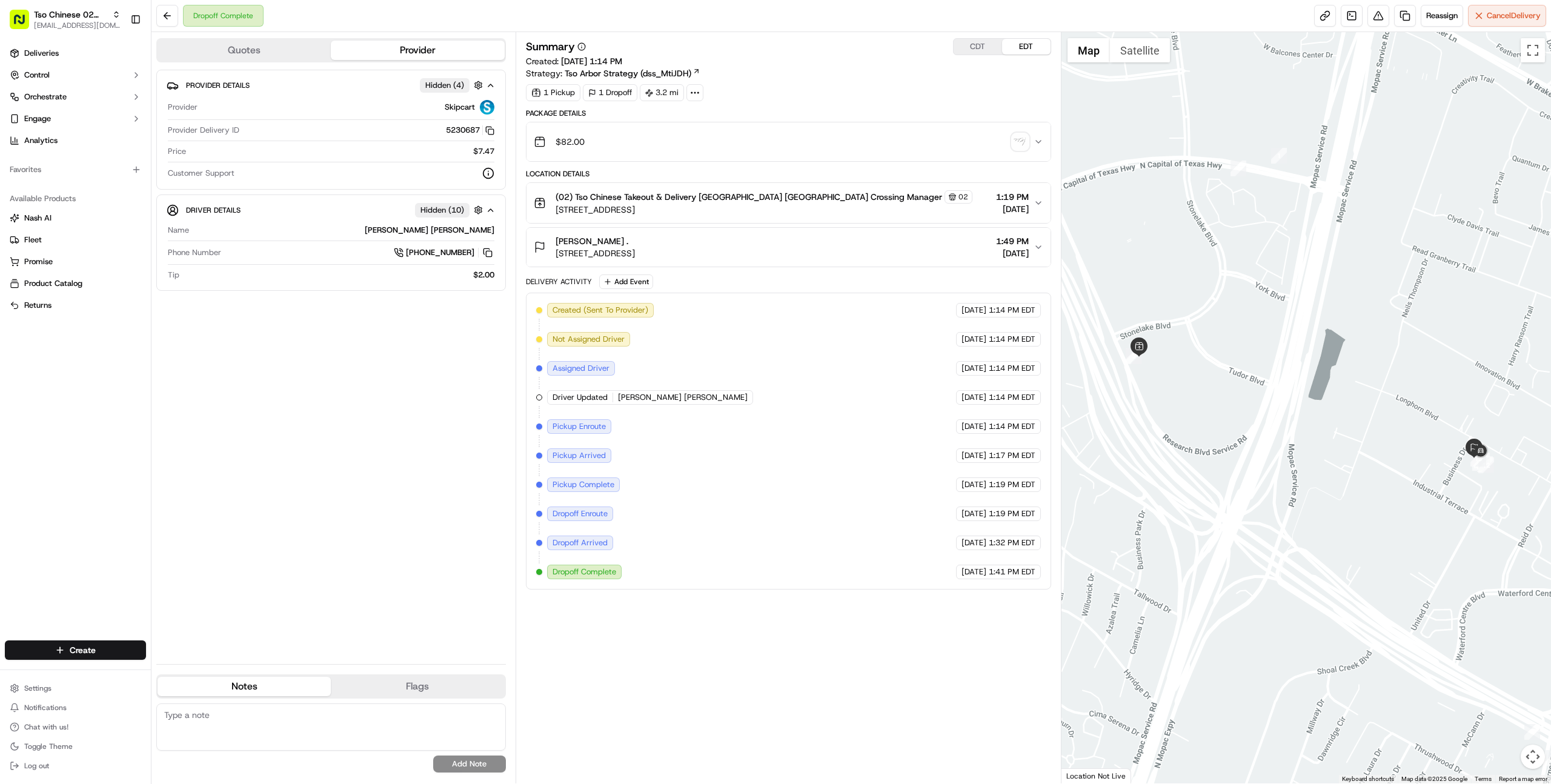
click at [728, 149] on div "$82.00" at bounding box center [784, 141] width 500 height 24
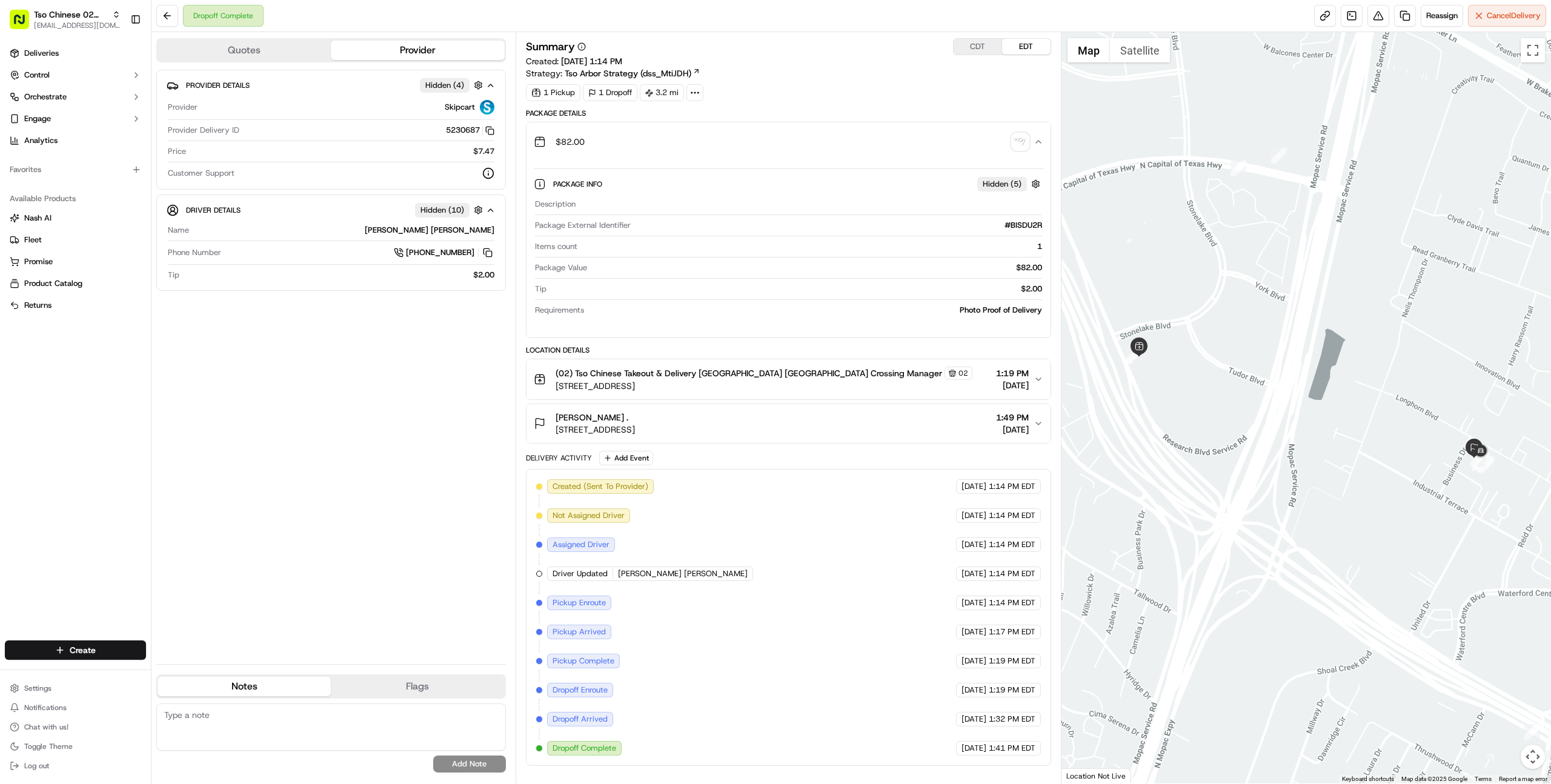
click at [1022, 141] on img "button" at bounding box center [1020, 142] width 17 height 17
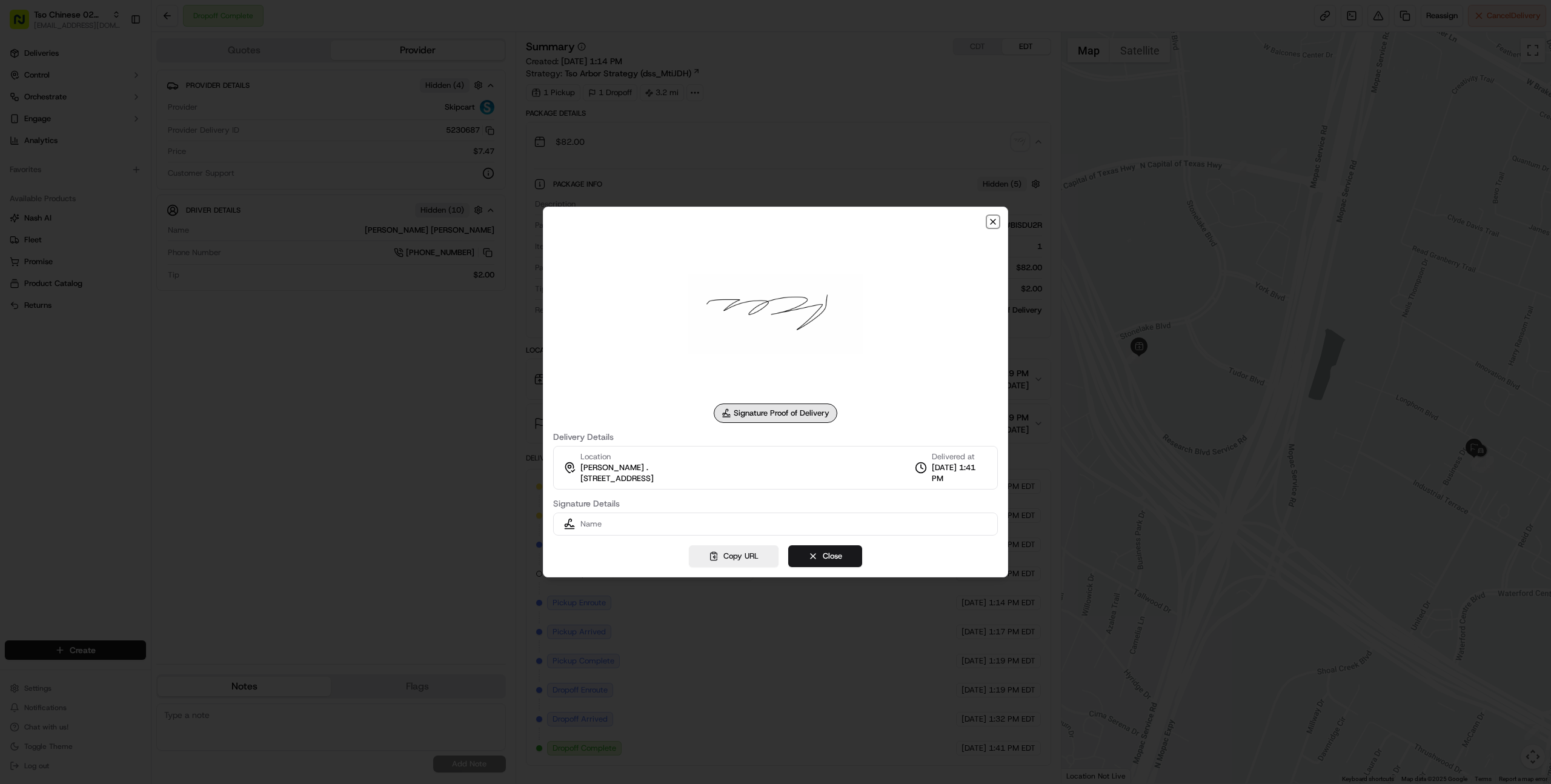
click at [994, 225] on icon "button" at bounding box center [993, 221] width 10 height 10
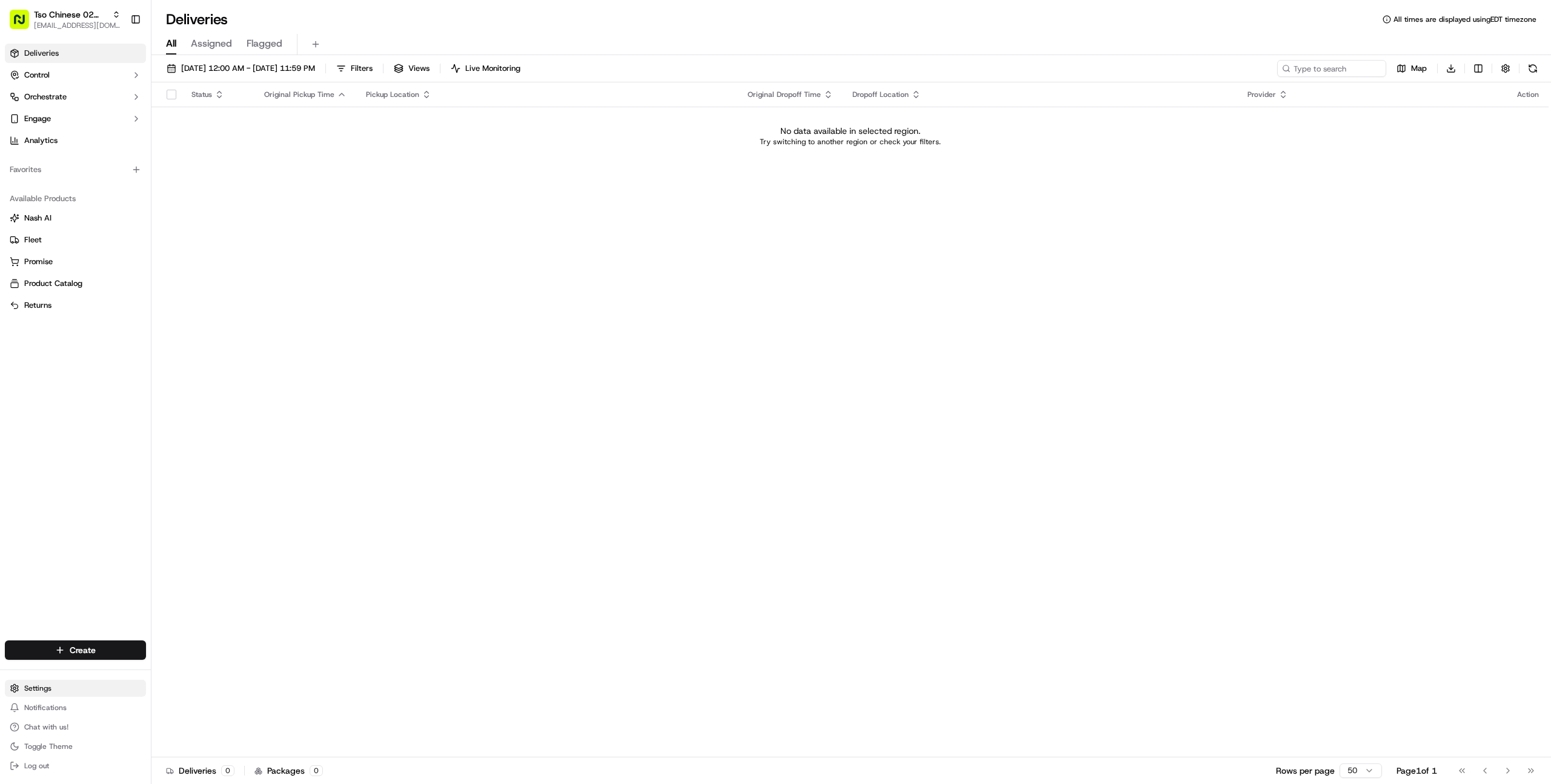
click at [38, 683] on html "Tso Chinese 02 Arbor farooq@usenash.com Toggle Sidebar Deliveries Control Orche…" at bounding box center [776, 392] width 1551 height 784
click at [232, 67] on html "Tso Chinese 02 Arbor farooq@usenash.com Toggle Sidebar Deliveries Control Orche…" at bounding box center [776, 392] width 1551 height 784
click at [232, 67] on span "09/19/2025 12:00 AM - 09/19/2025 11:59 PM" at bounding box center [248, 69] width 134 height 11
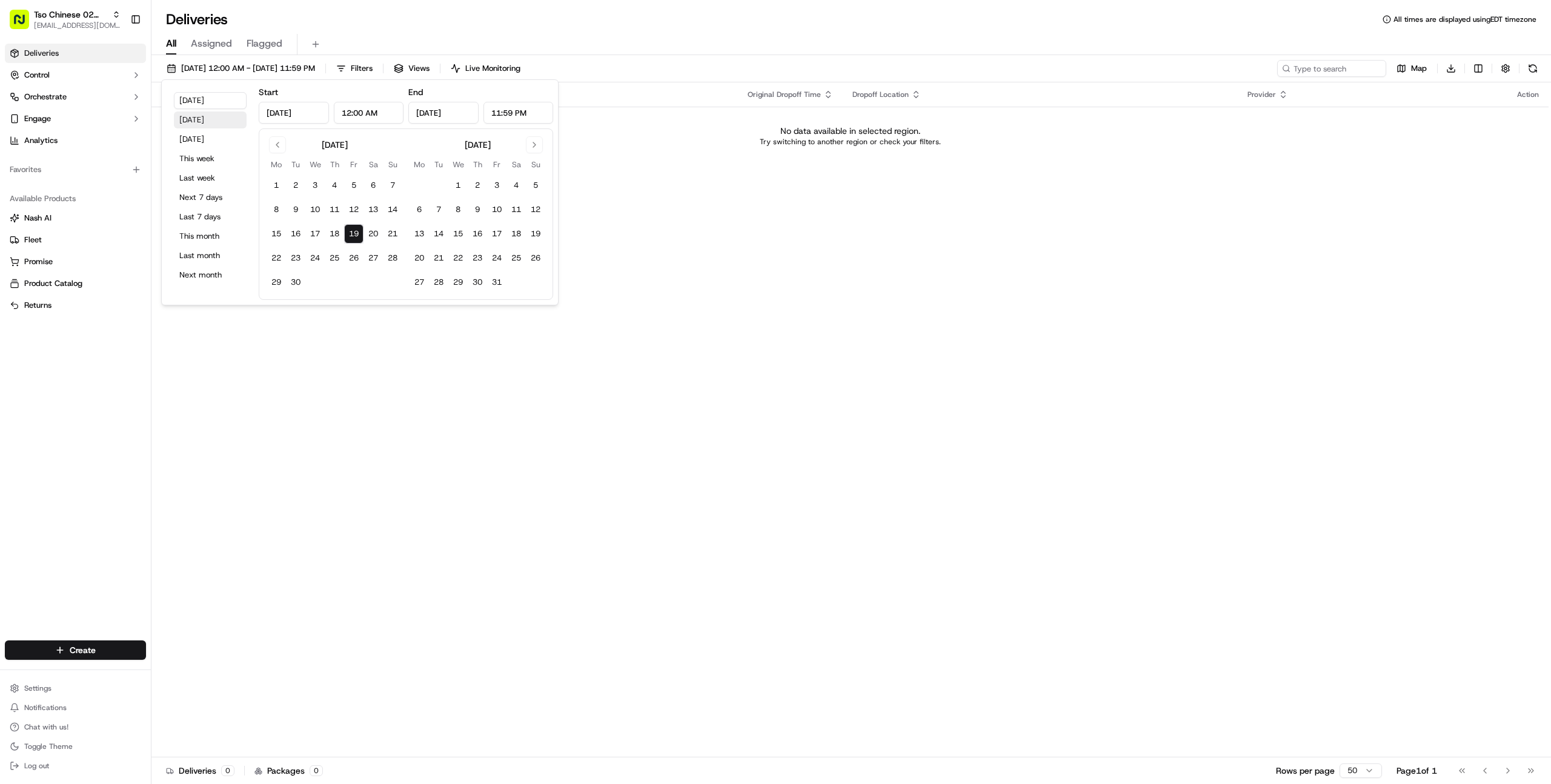
click at [214, 124] on button "Yesterday" at bounding box center [210, 119] width 73 height 17
type input "Sep 18, 2025"
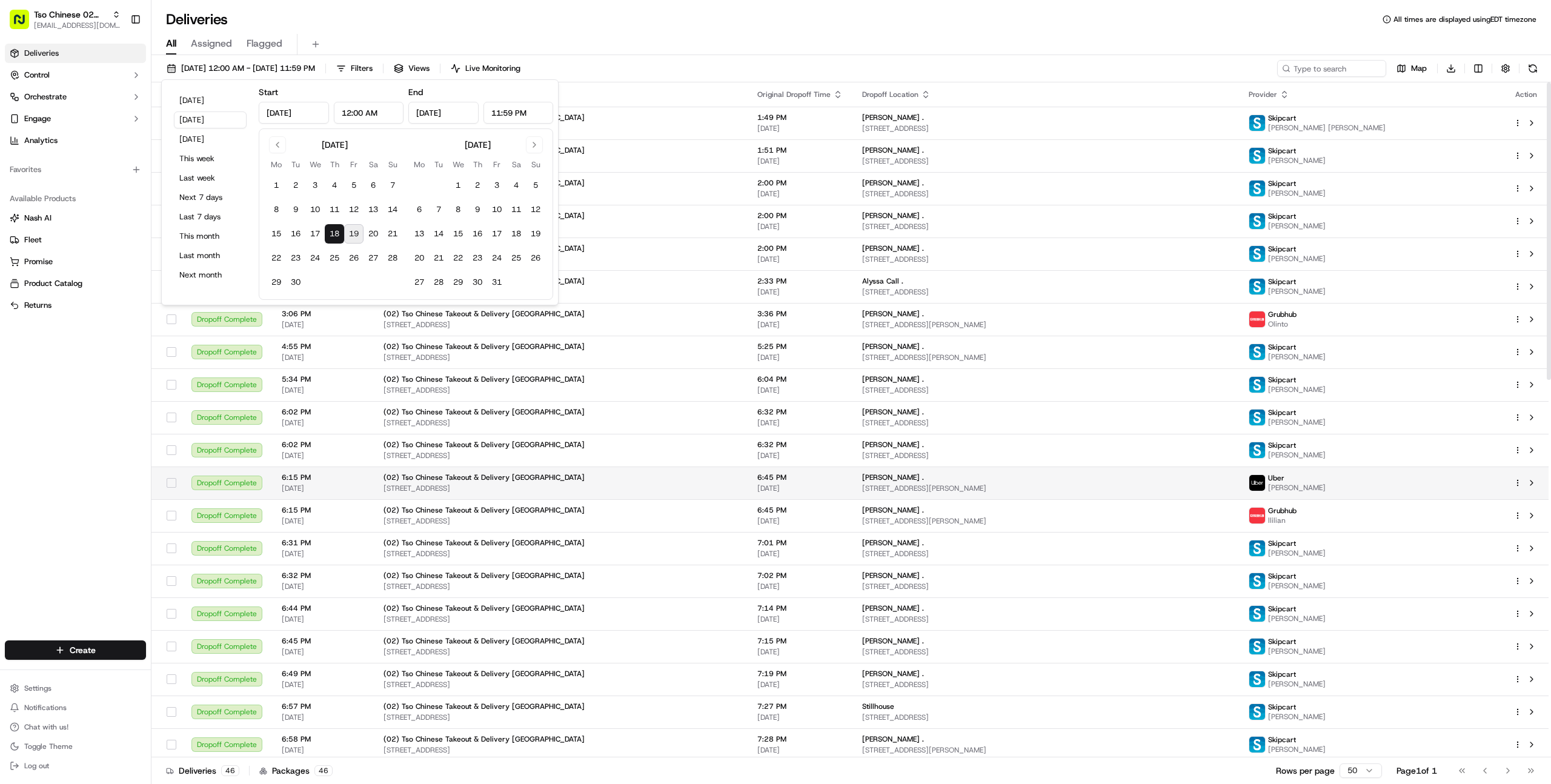
click at [1169, 482] on div "Randall Ziehe . 9432 Bing Cherry Ln, Austin, TX 78750, USA" at bounding box center [1046, 482] width 368 height 20
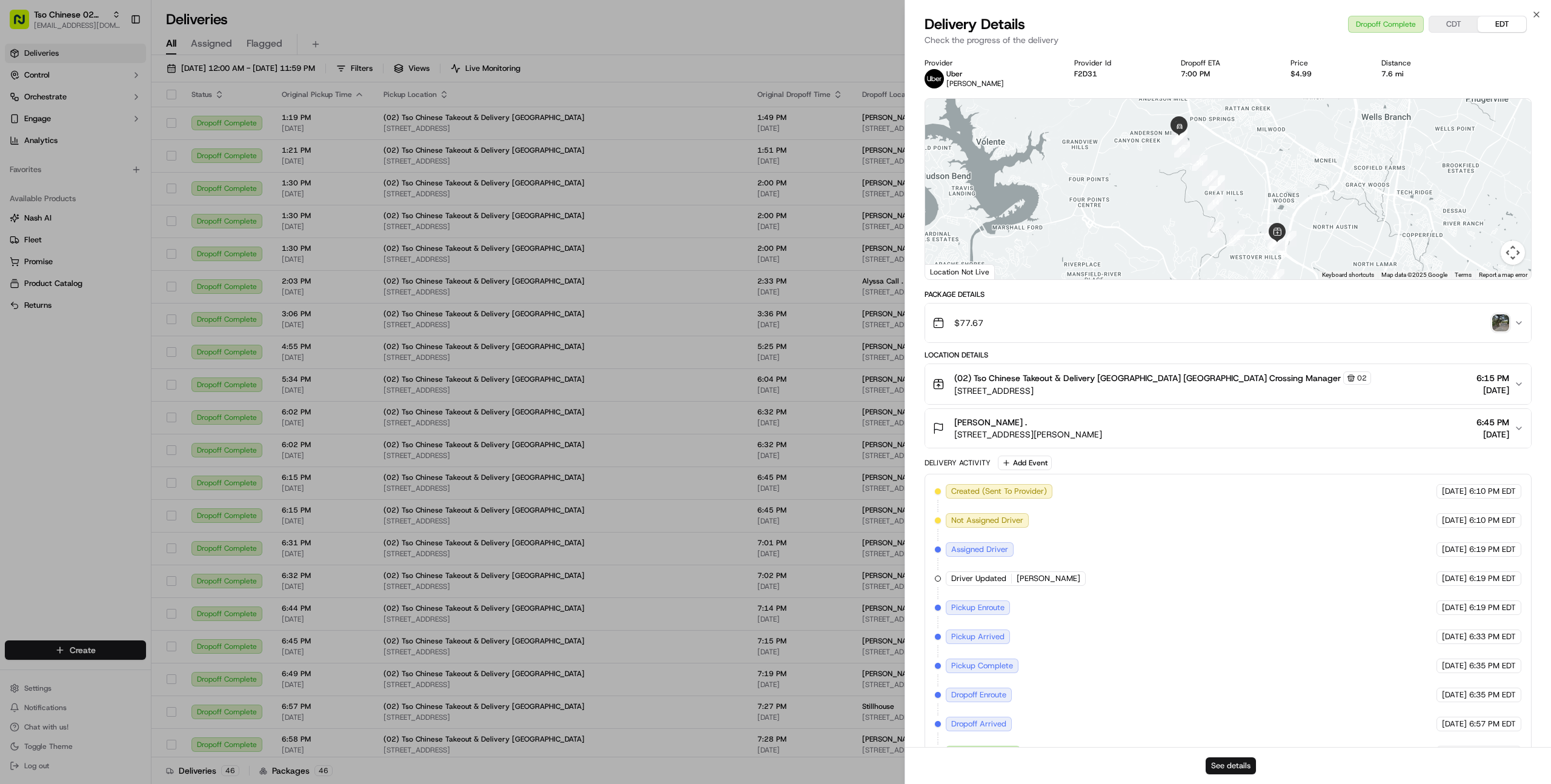
click at [1239, 763] on button "See details" at bounding box center [1231, 765] width 50 height 17
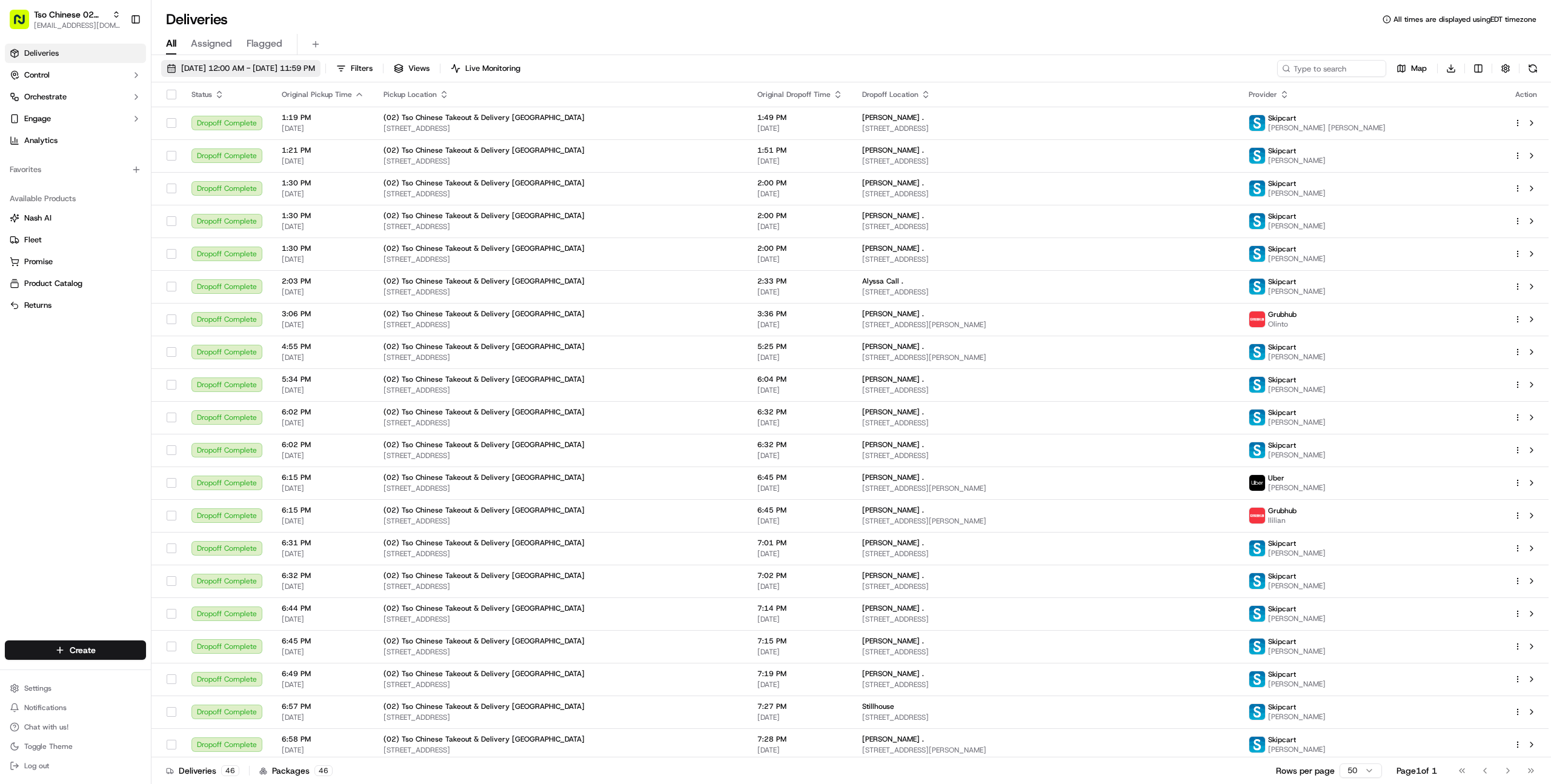
click at [221, 65] on span "09/18/2025 12:00 AM - 09/18/2025 11:59 PM" at bounding box center [248, 69] width 134 height 11
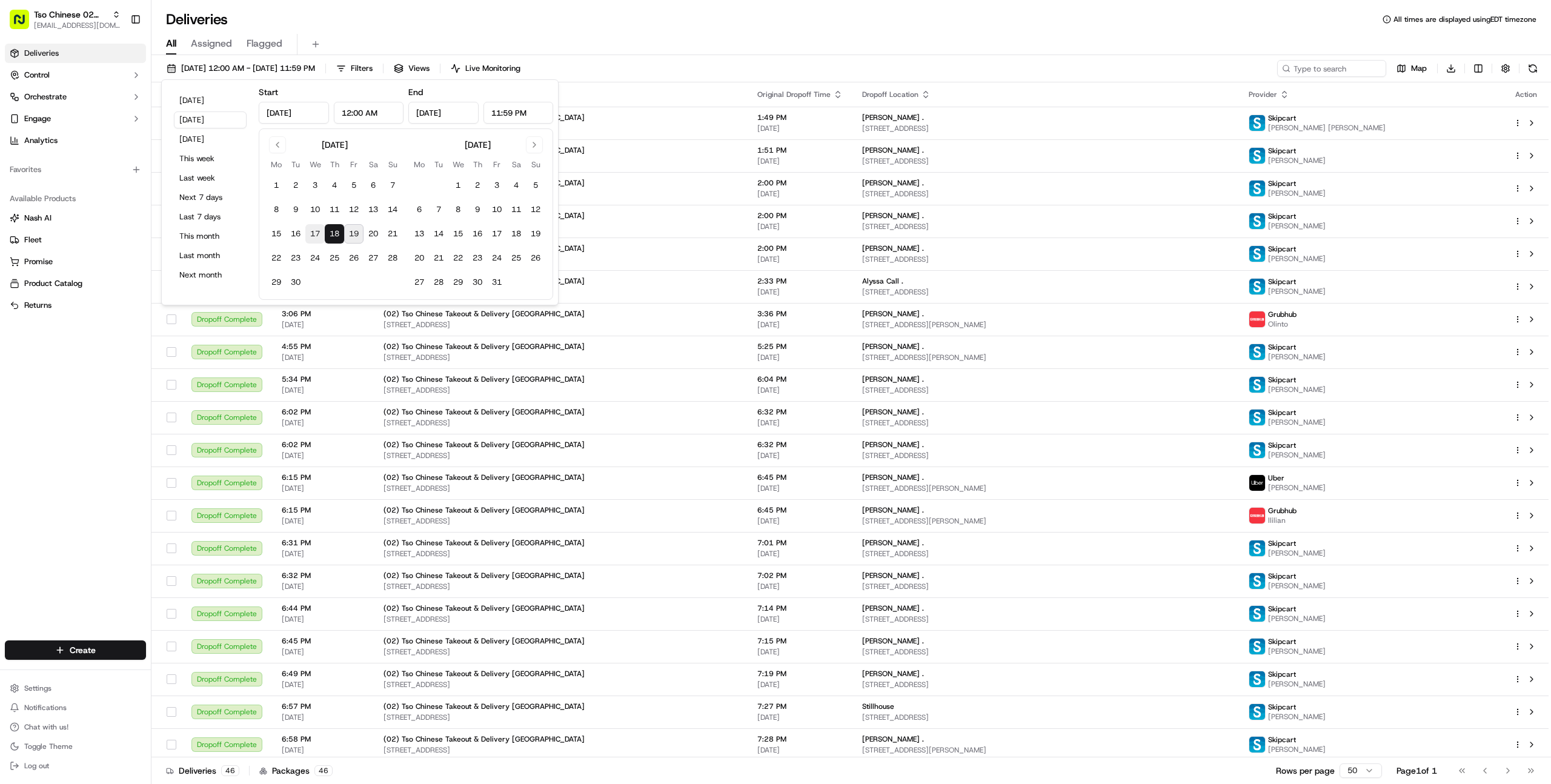
click at [312, 234] on button "17" at bounding box center [316, 234] width 20 height 20
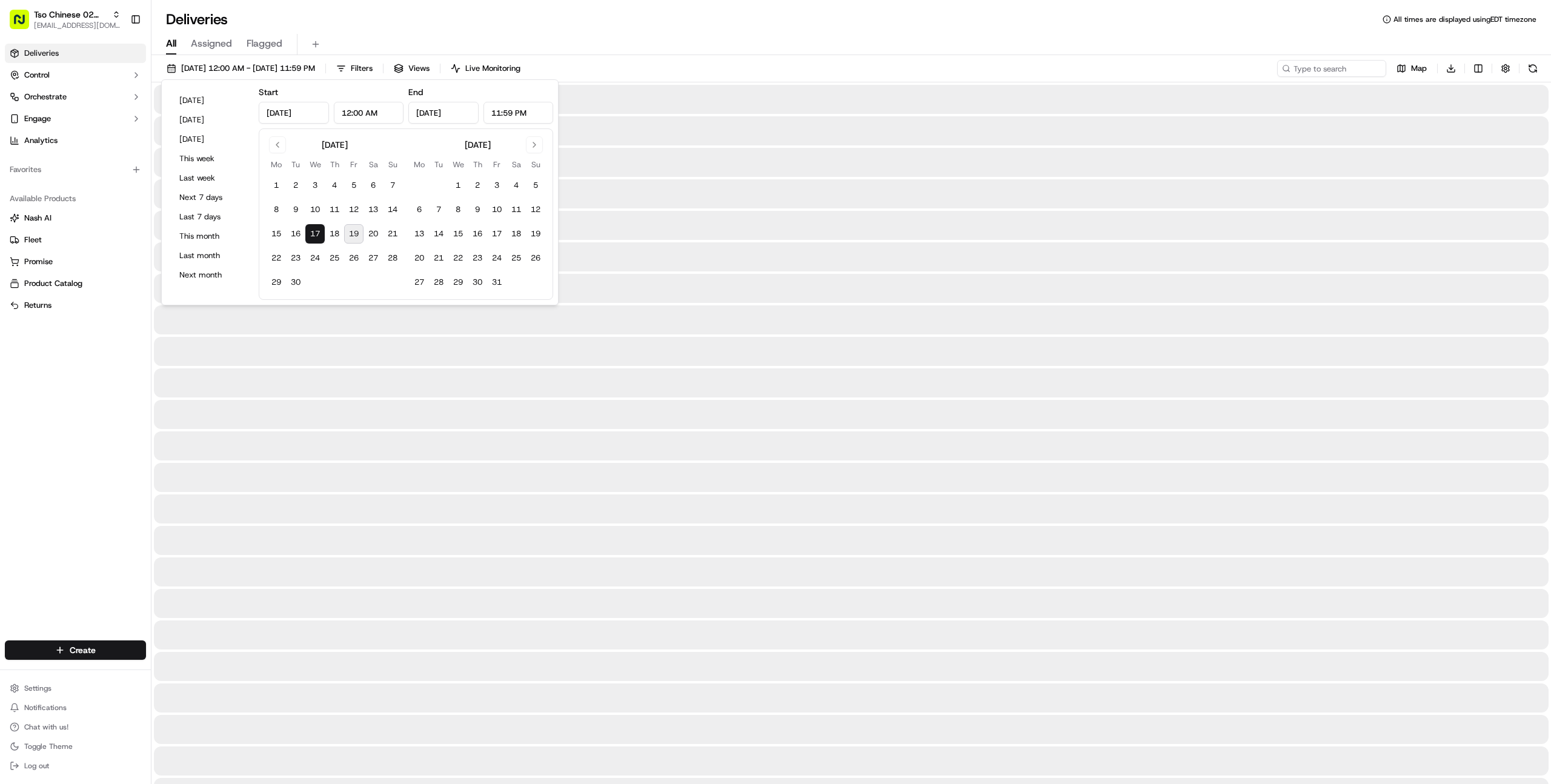
type input "Sep 17, 2025"
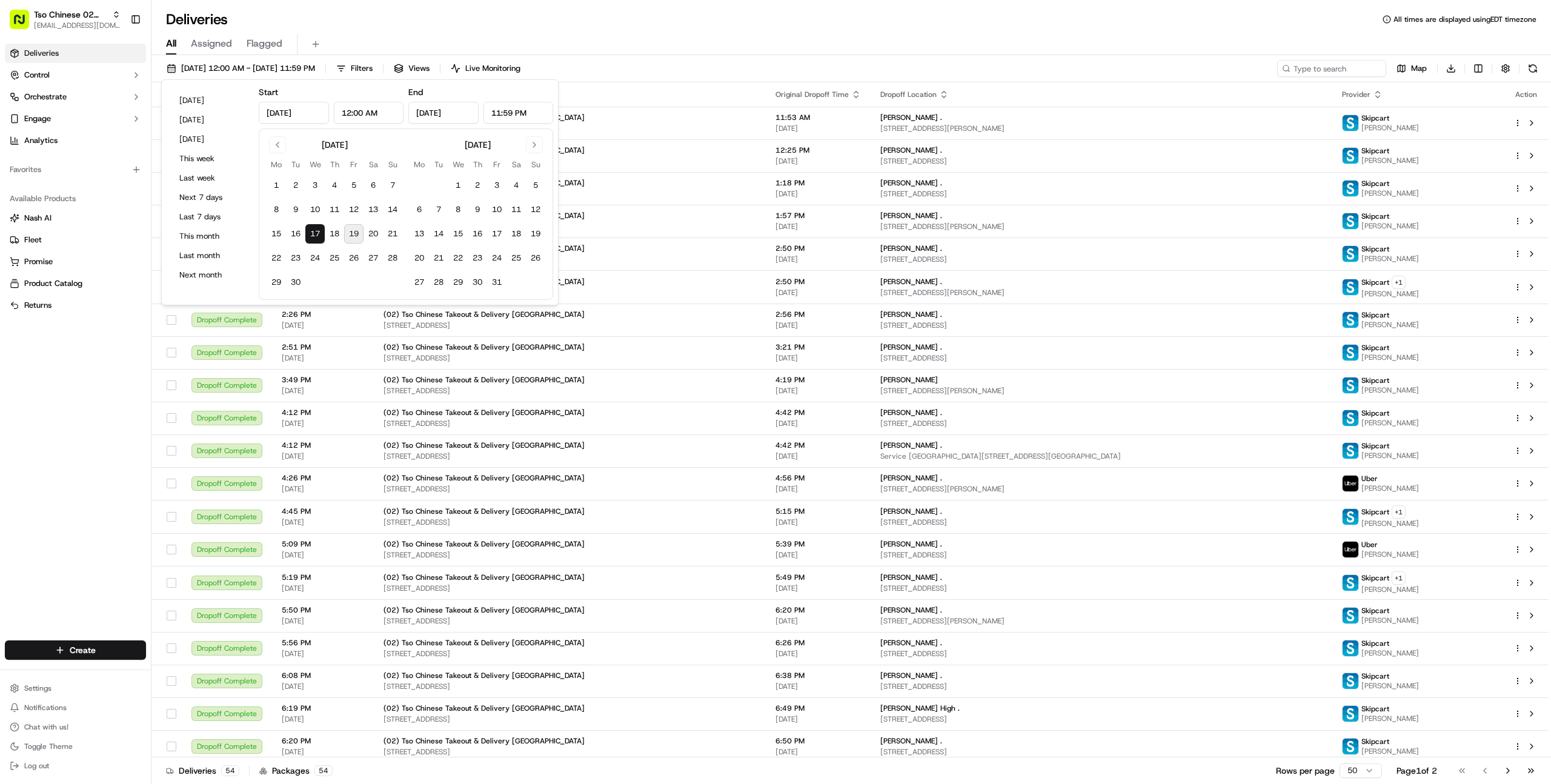
click at [876, 37] on div "All Assigned Flagged" at bounding box center [851, 45] width 1400 height 21
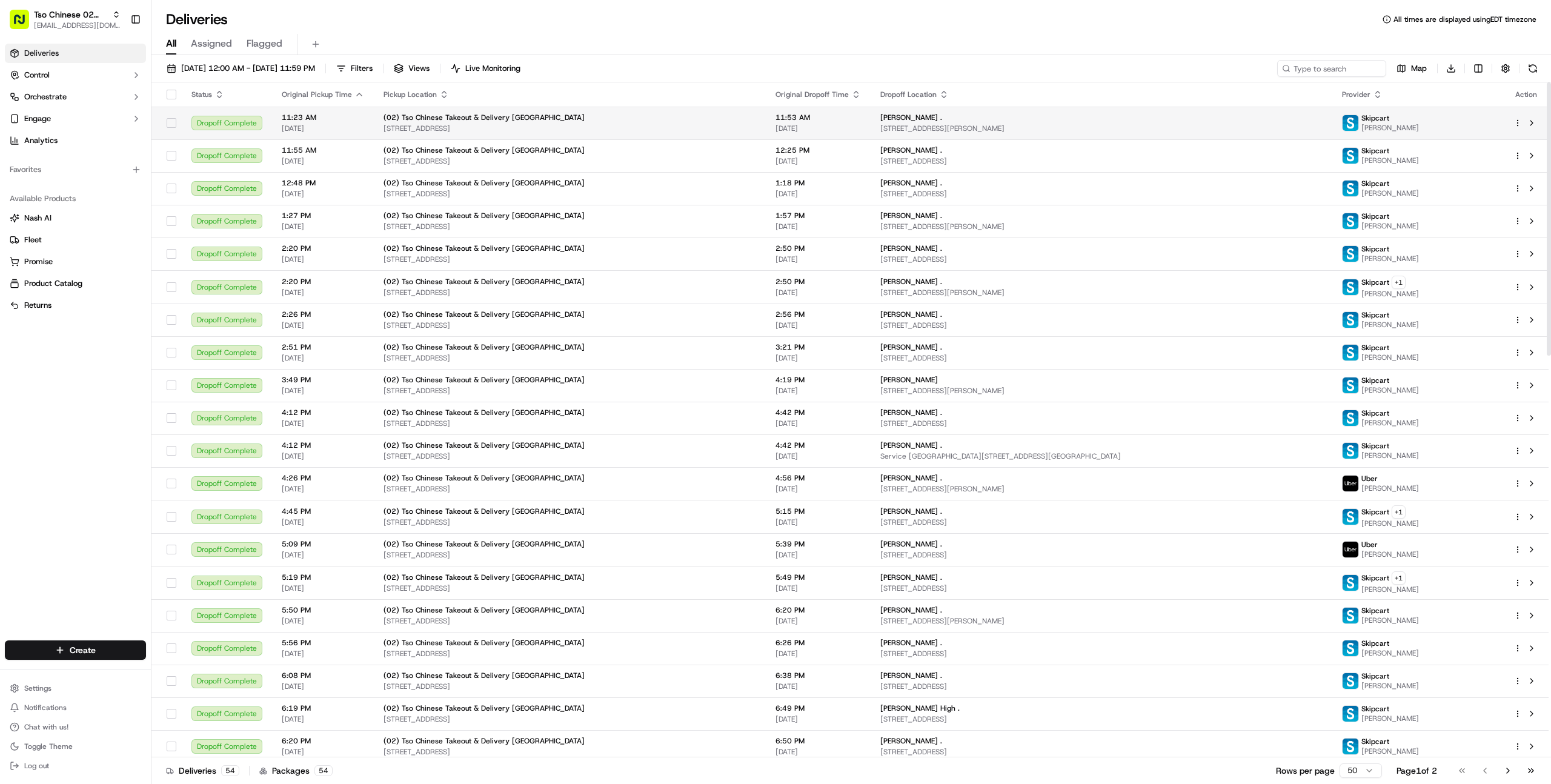
click at [895, 136] on td "Quinn Timmers . 4021 Steck Ave, Austin, TX 78759, USA" at bounding box center [1102, 123] width 462 height 33
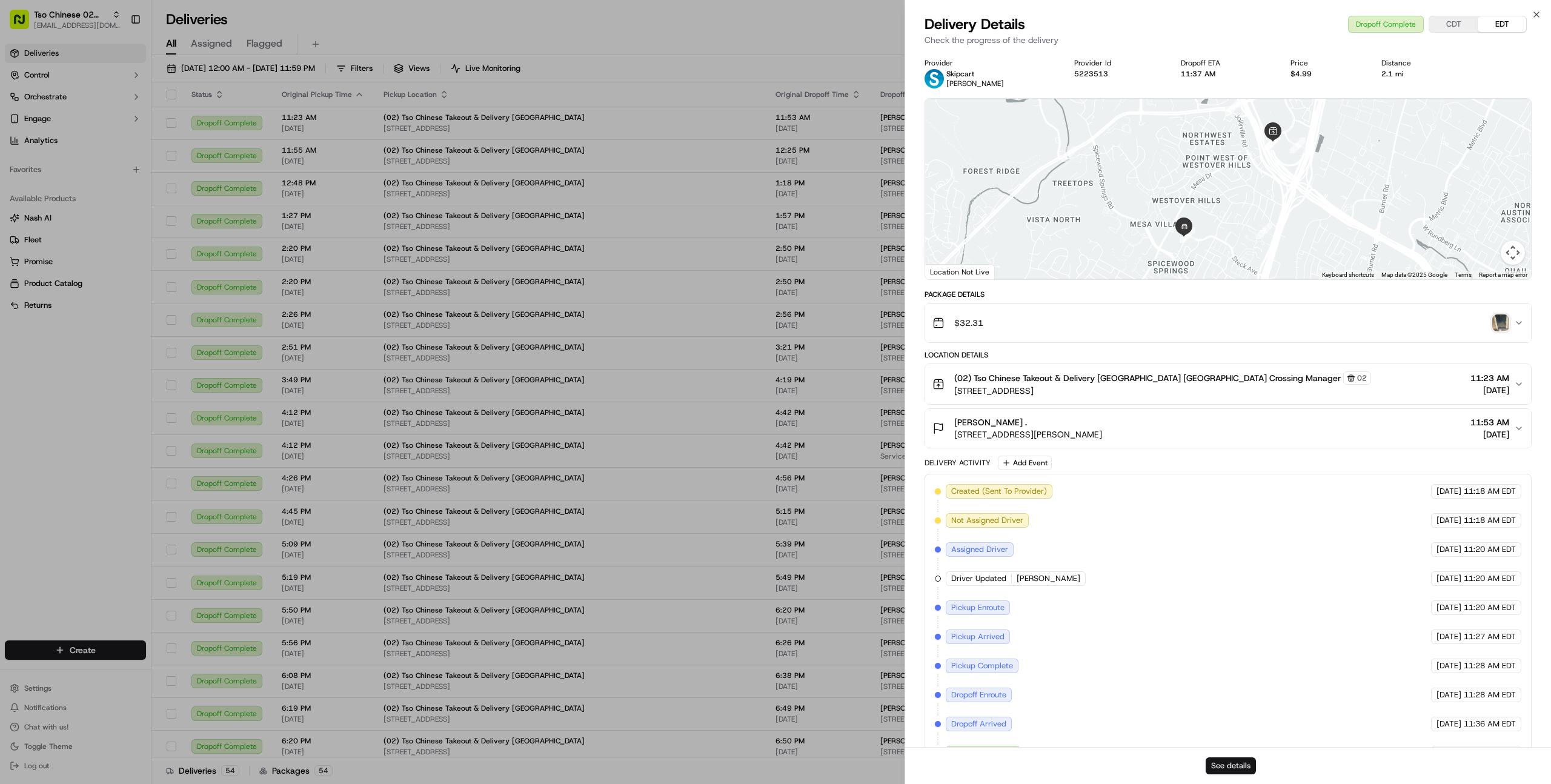
click at [1243, 763] on button "See details" at bounding box center [1231, 765] width 50 height 17
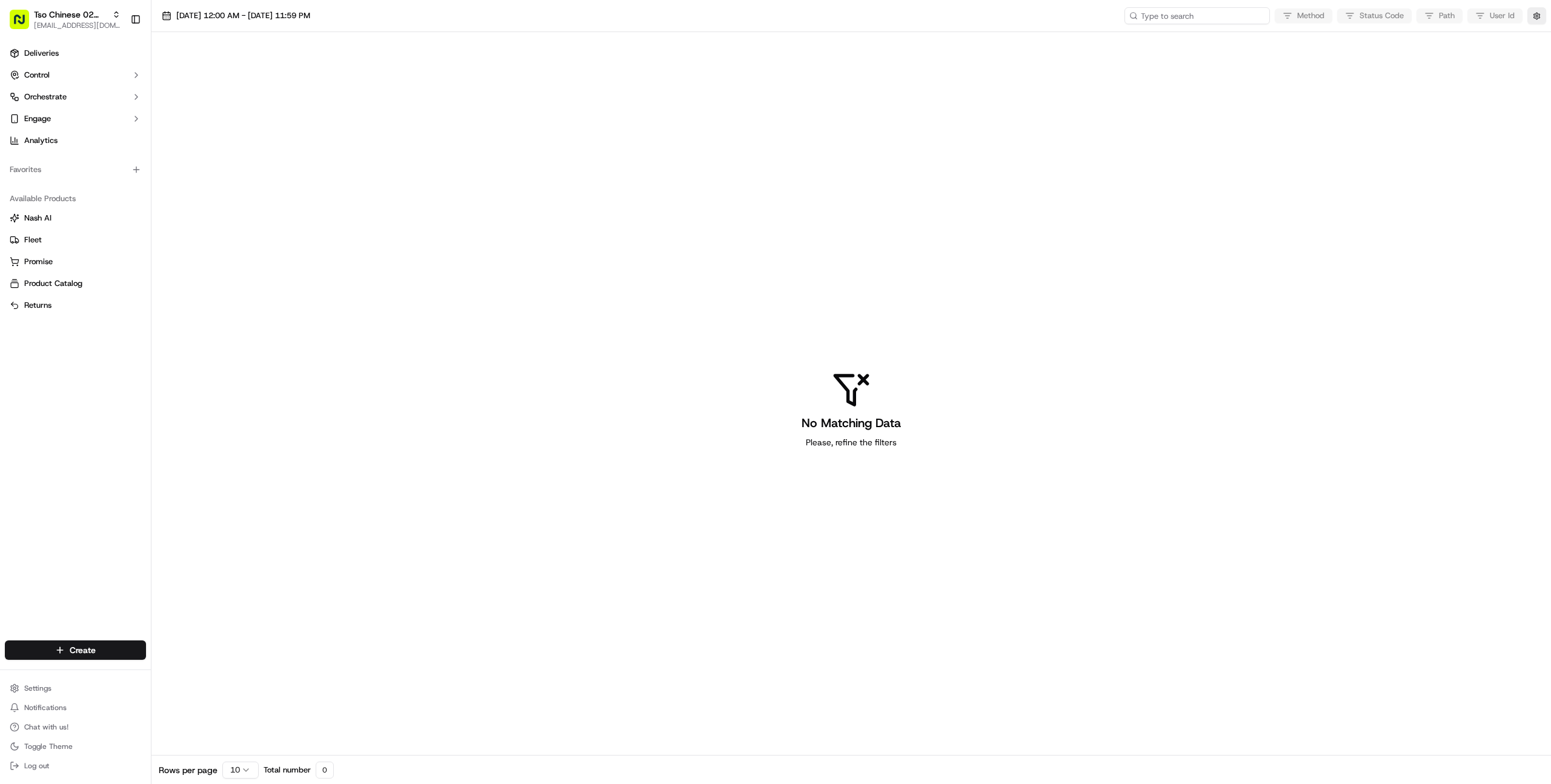
click at [1223, 16] on input at bounding box center [1197, 15] width 145 height 17
paste input "job_fgPyqQQiXv3WBYKeSshozF"
type input "job_fgPyqQQiXv3WBYKeSshozF"
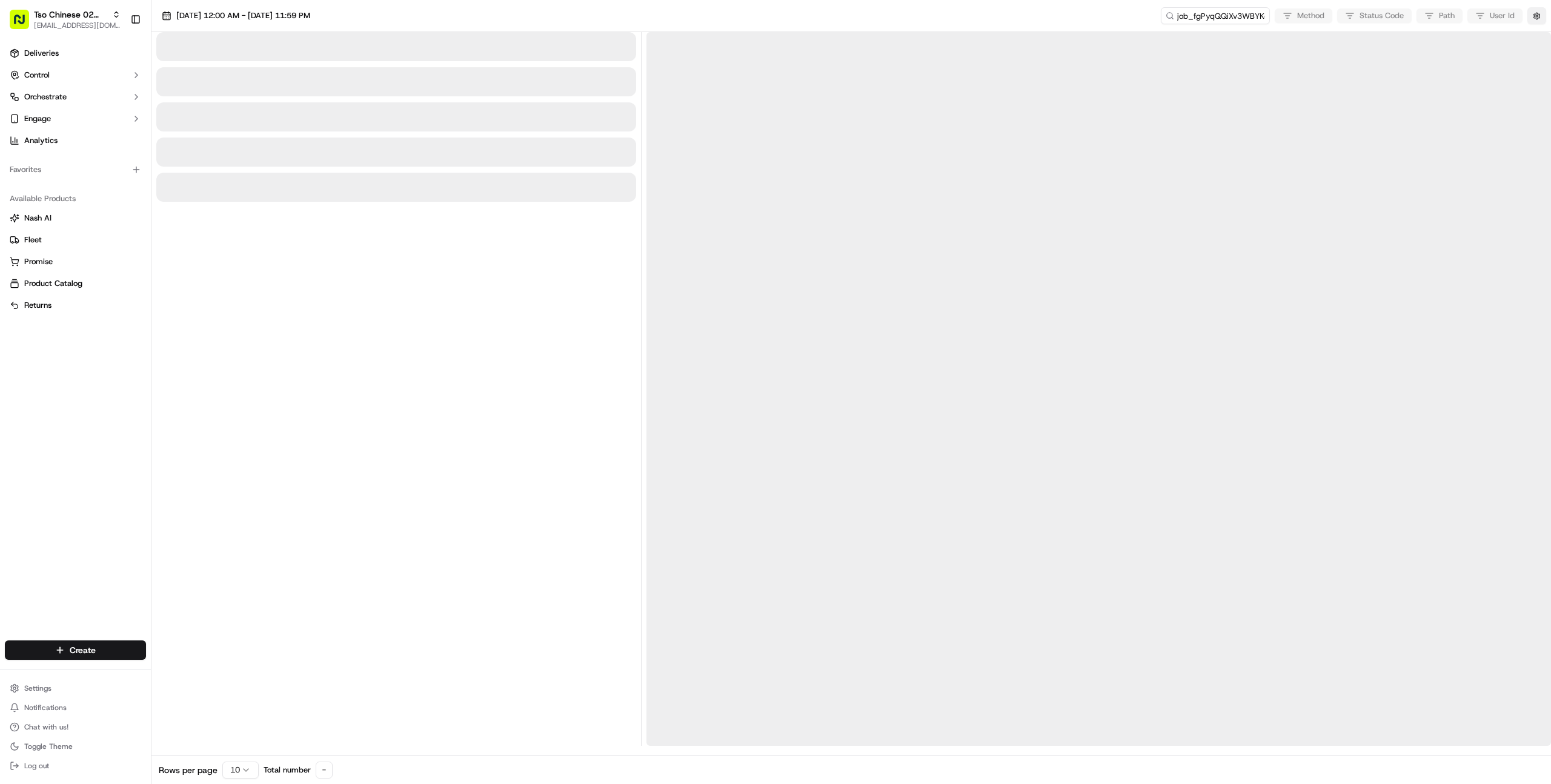
click at [1534, 19] on button "button" at bounding box center [1537, 15] width 19 height 17
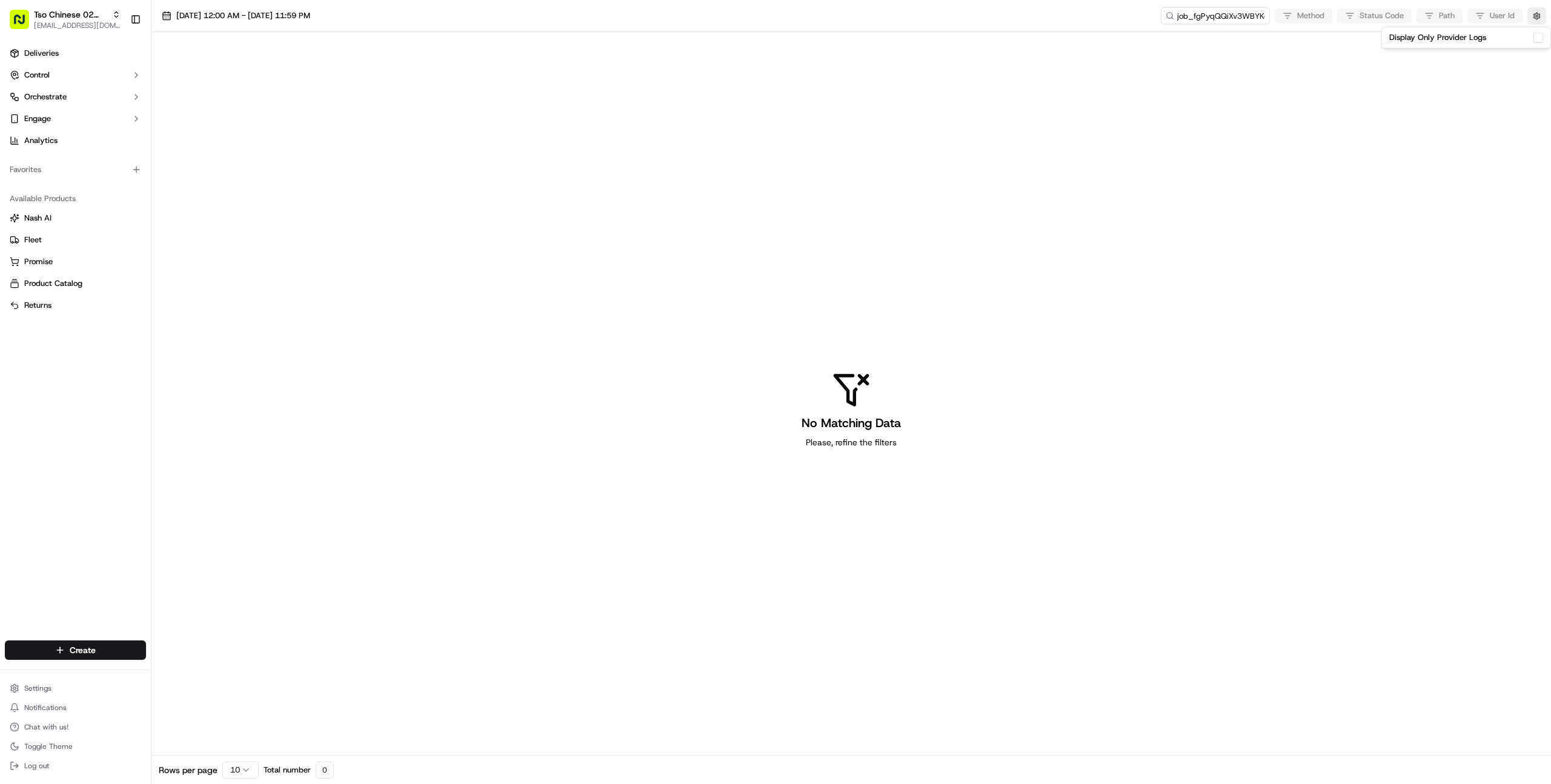
click at [1539, 39] on button "Display Only Provider Logs" at bounding box center [1539, 37] width 10 height 10
click at [300, 16] on span "09/19/2025 12:00 AM - 09/19/2025 11:59 PM" at bounding box center [243, 16] width 134 height 11
click at [234, 176] on button "18" at bounding box center [238, 181] width 20 height 20
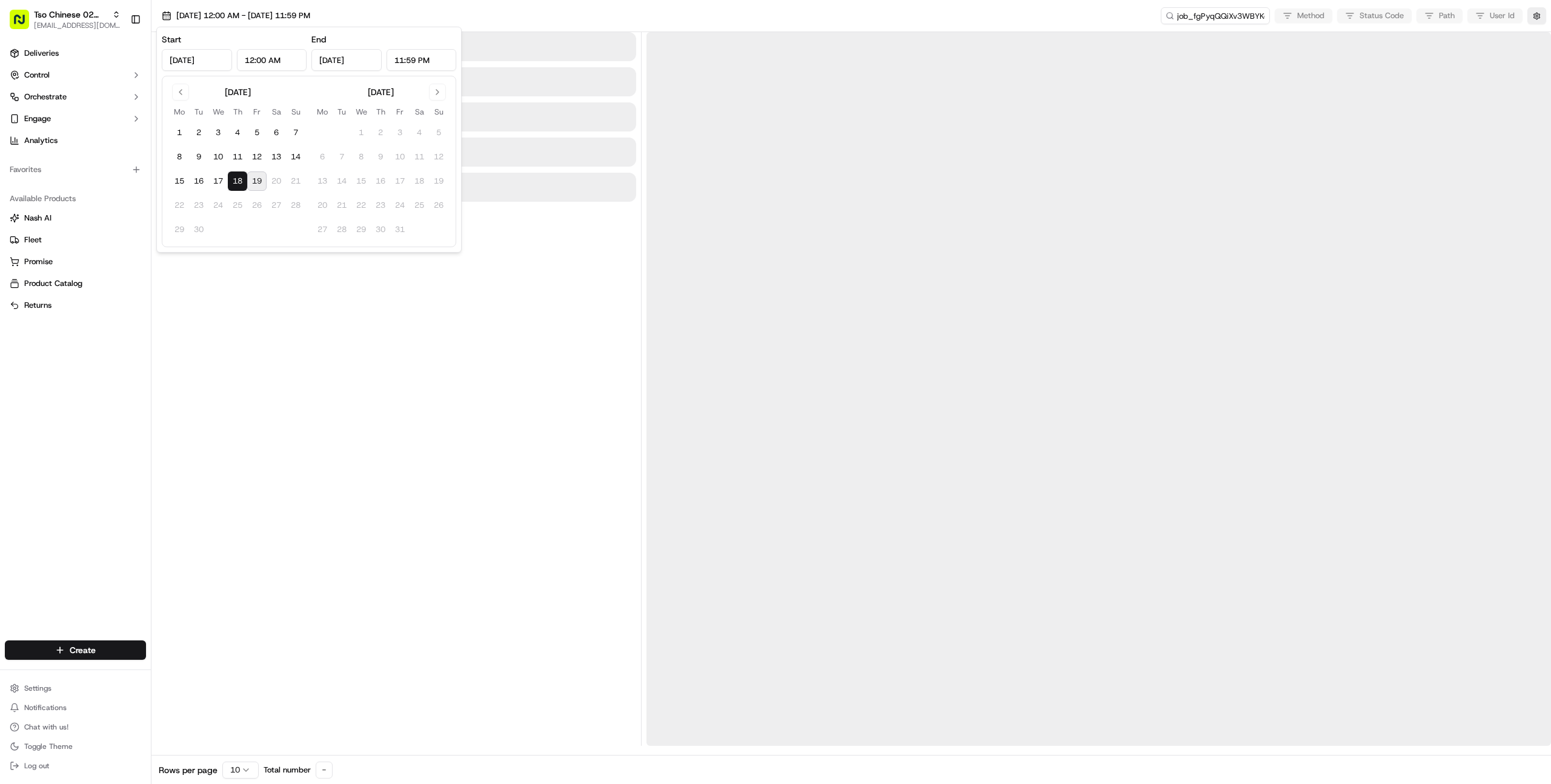
type input "Sep 18, 2025"
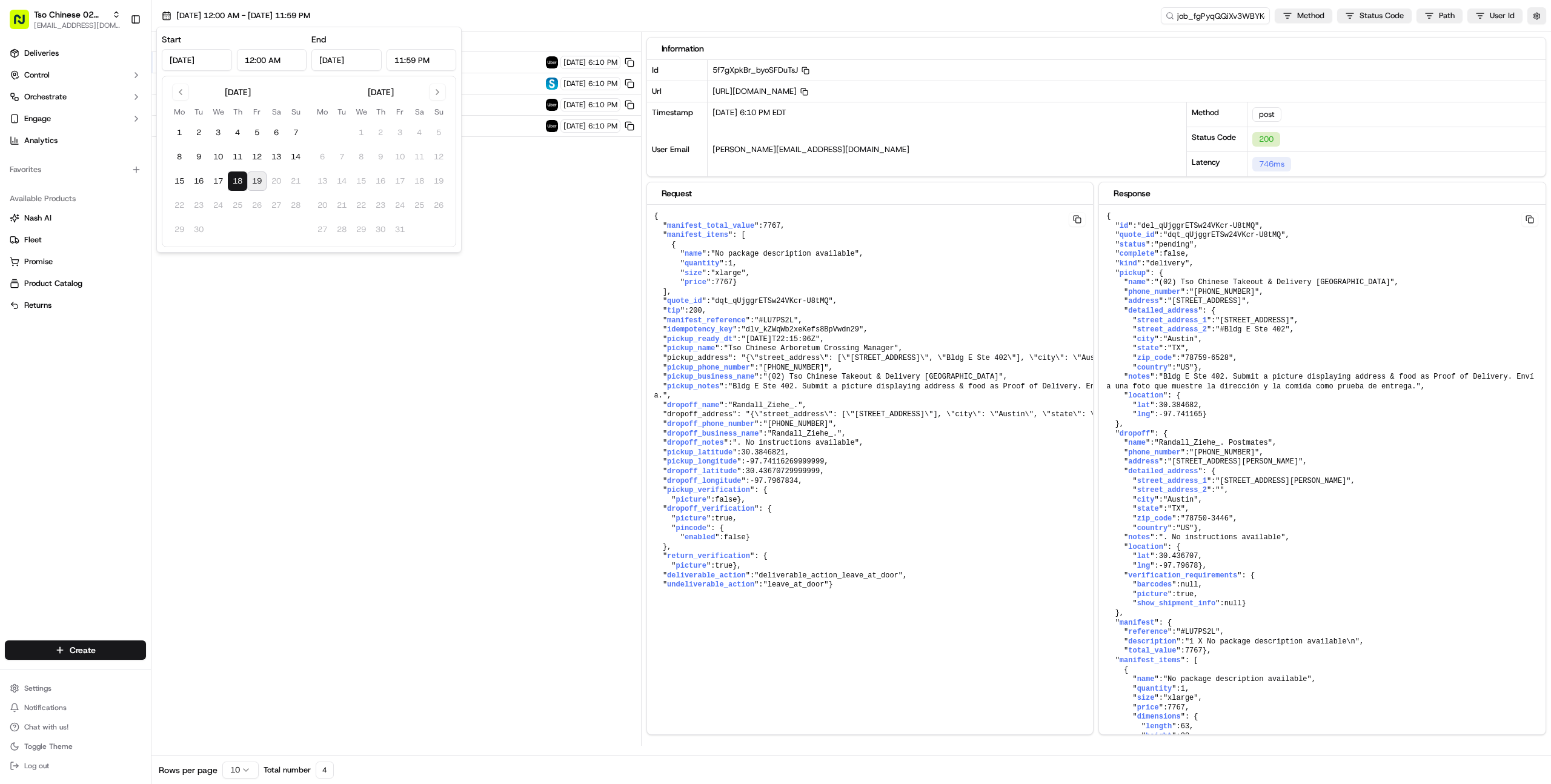
click at [513, 207] on div "Status Method URL 200 post https://api.uber.com/v1/customers/1b47d0e0-098a-462a…" at bounding box center [396, 388] width 489 height 714
click at [480, 122] on span "https://api.uber.com/v1/customers/3fabeacd-87c4-471b-9199-8ecd375752e7/delivery…" at bounding box center [381, 126] width 324 height 10
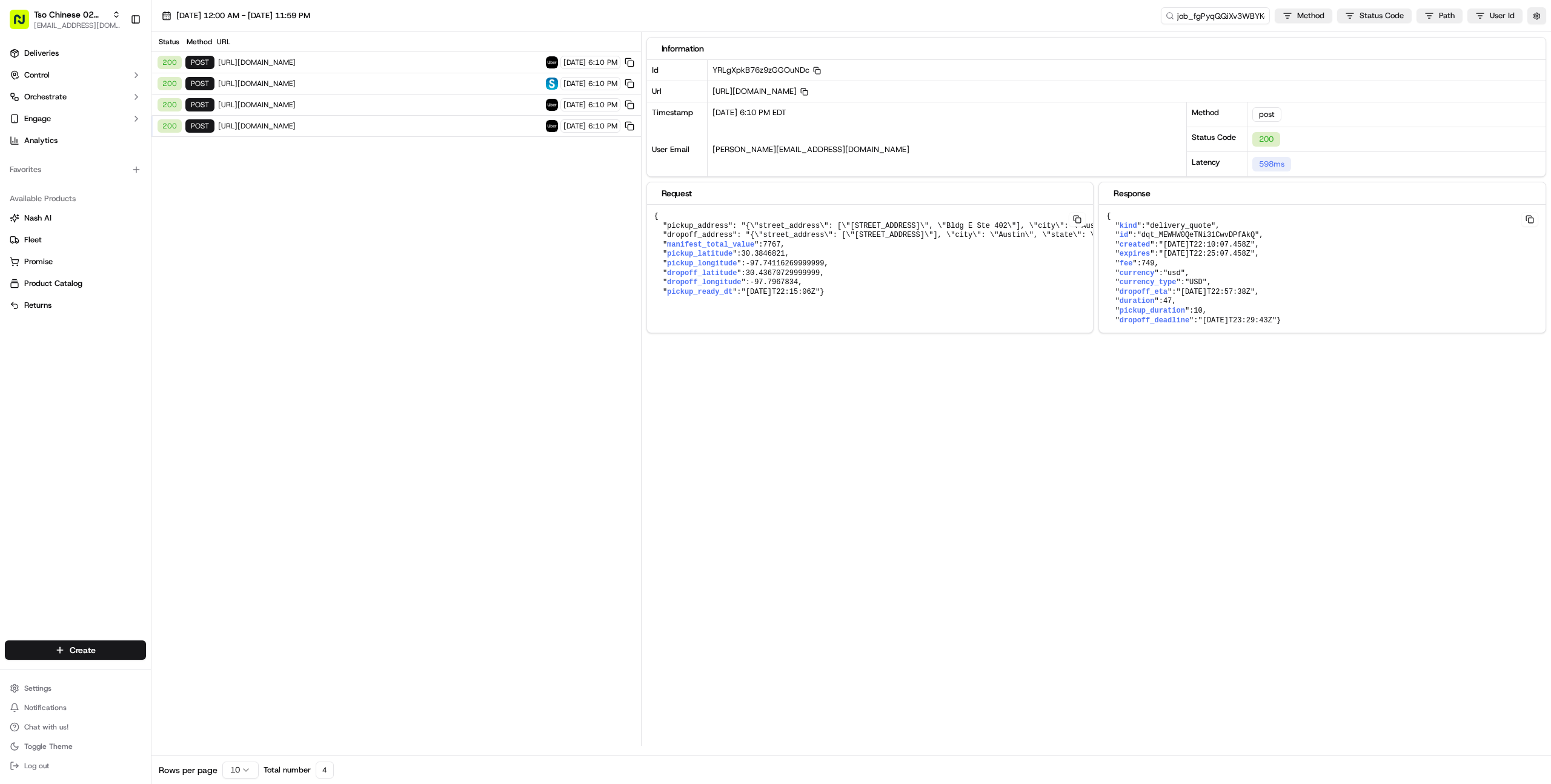
click at [476, 107] on span "https://api.uber.com/v1/customers/1b47d0e0-098a-462a-90b2-4e578f34a413/delivery…" at bounding box center [381, 104] width 324 height 10
click at [471, 60] on span "https://api.uber.com/v1/customers/1b47d0e0-098a-462a-90b2-4e578f34a413/deliveri…" at bounding box center [381, 62] width 324 height 10
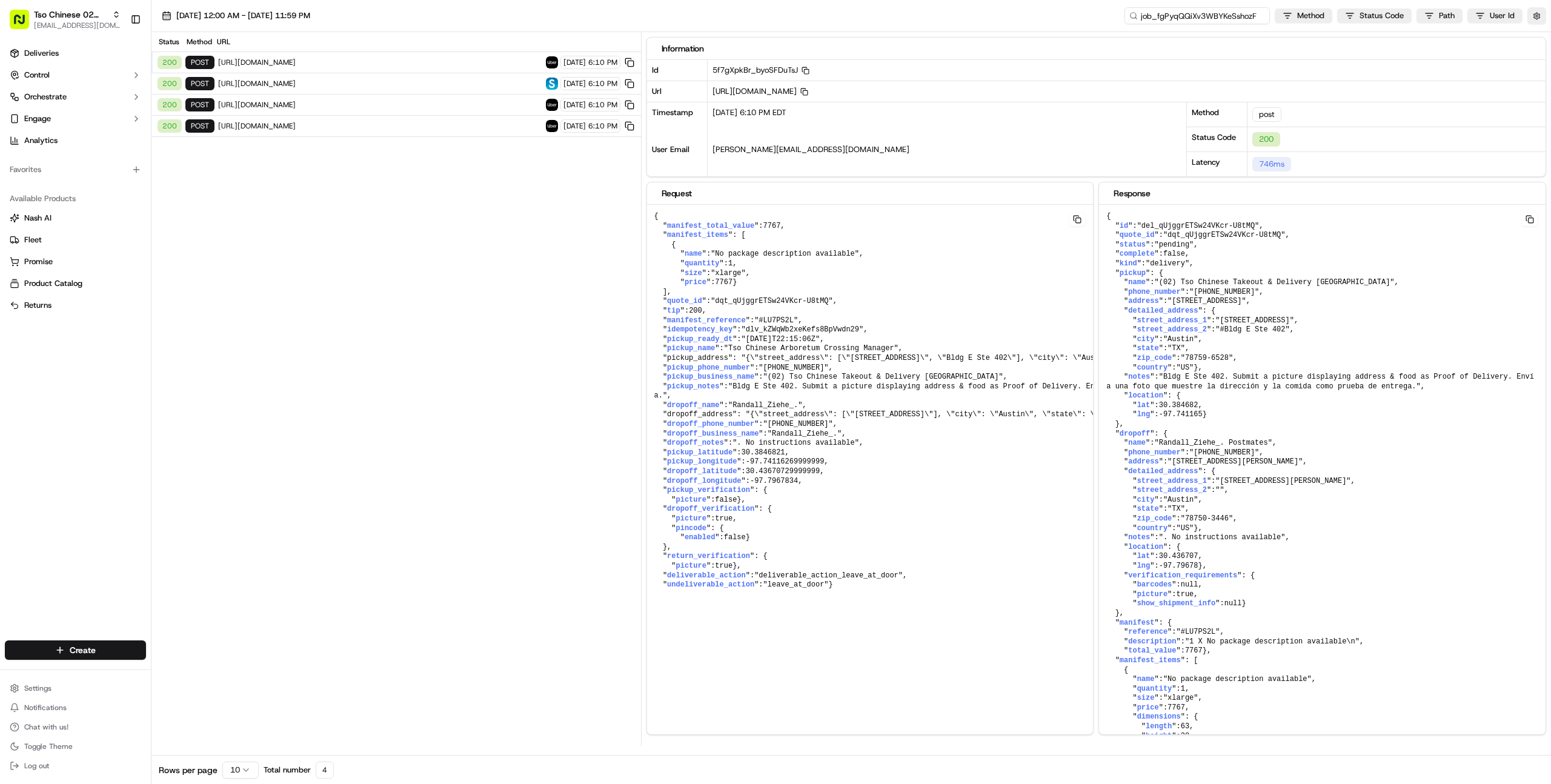
click at [1217, 15] on input "job_fgPyqQQiXv3WBYKeSshozF" at bounding box center [1197, 15] width 145 height 17
paste input "UYyXjWL3CQfonUsynHUWym"
type input "job_UYyXjWL3CQfonUsynHUWym"
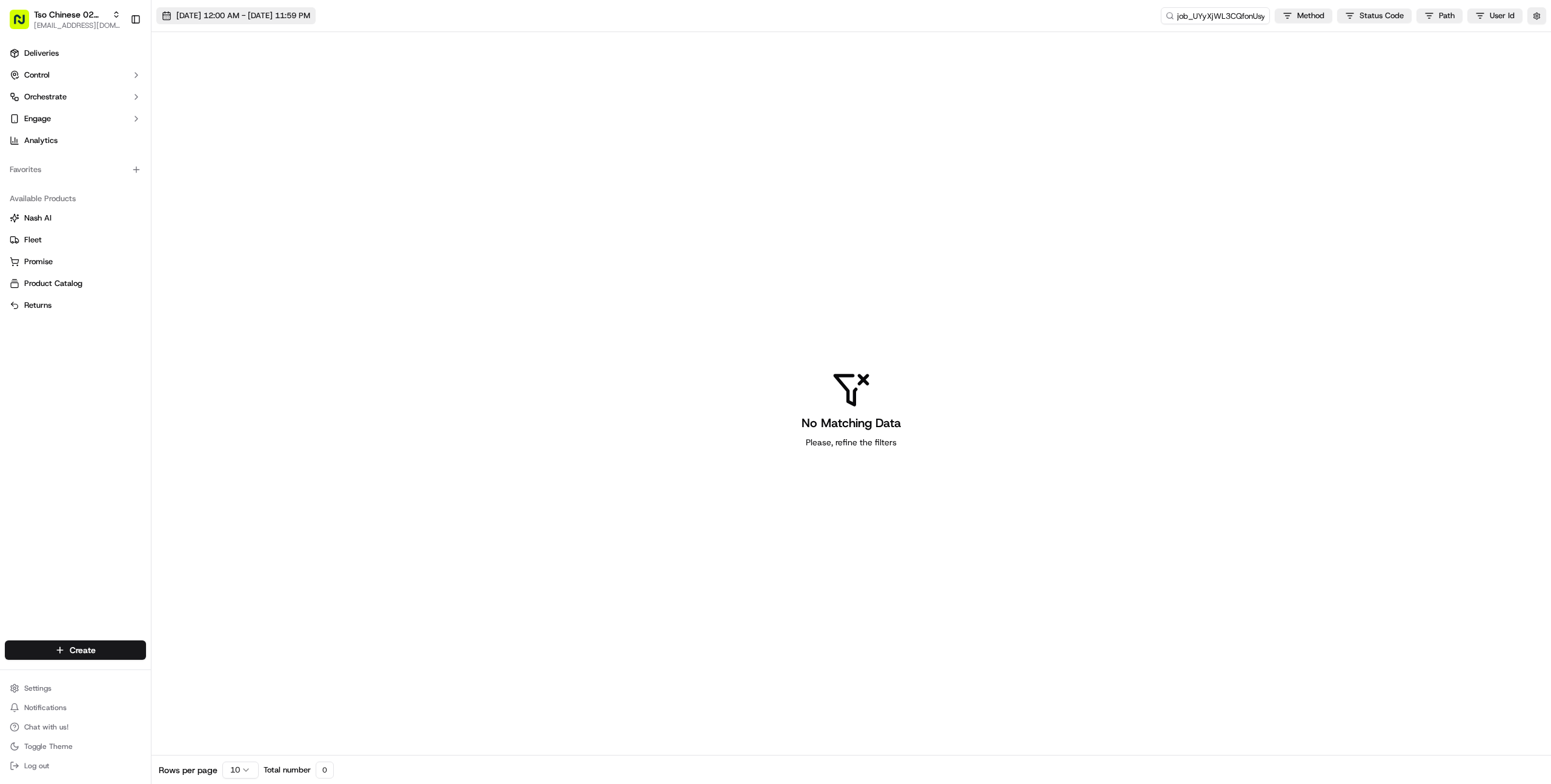
click at [227, 10] on button "09/18/2025 12:00 AM - 09/18/2025 11:59 PM" at bounding box center [235, 15] width 160 height 17
click at [216, 181] on button "17" at bounding box center [218, 181] width 20 height 20
type input "Sep 17, 2025"
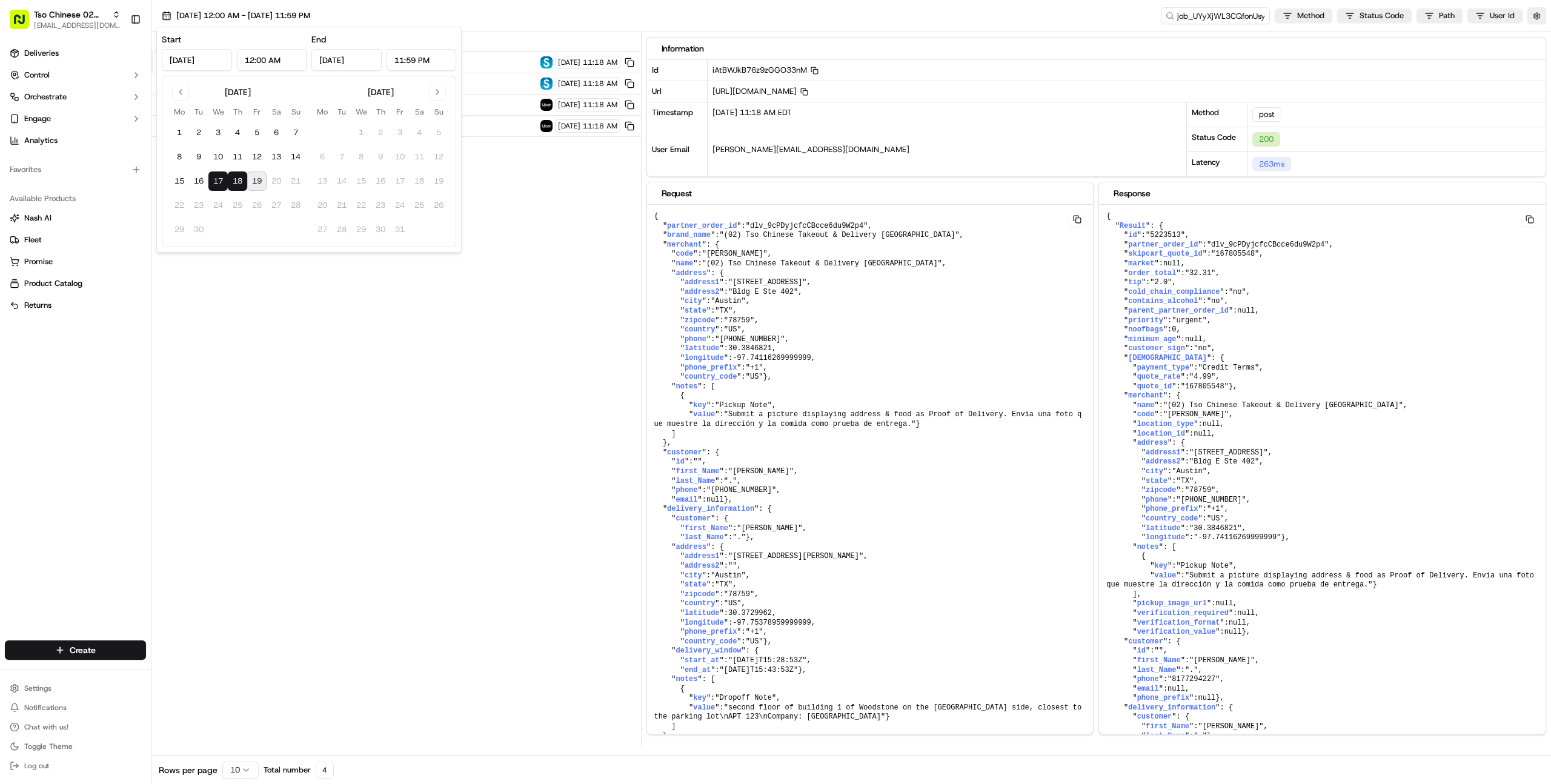
click at [771, 11] on div "09/17/2025 12:00 AM - 09/18/2025 11:59 PM job_UYyXjWL3CQfonUsynHUWym Method Sta…" at bounding box center [851, 16] width 1400 height 32
click at [397, 84] on span "https://liveapi.skipcart.com/v1api/Quote" at bounding box center [378, 83] width 319 height 10
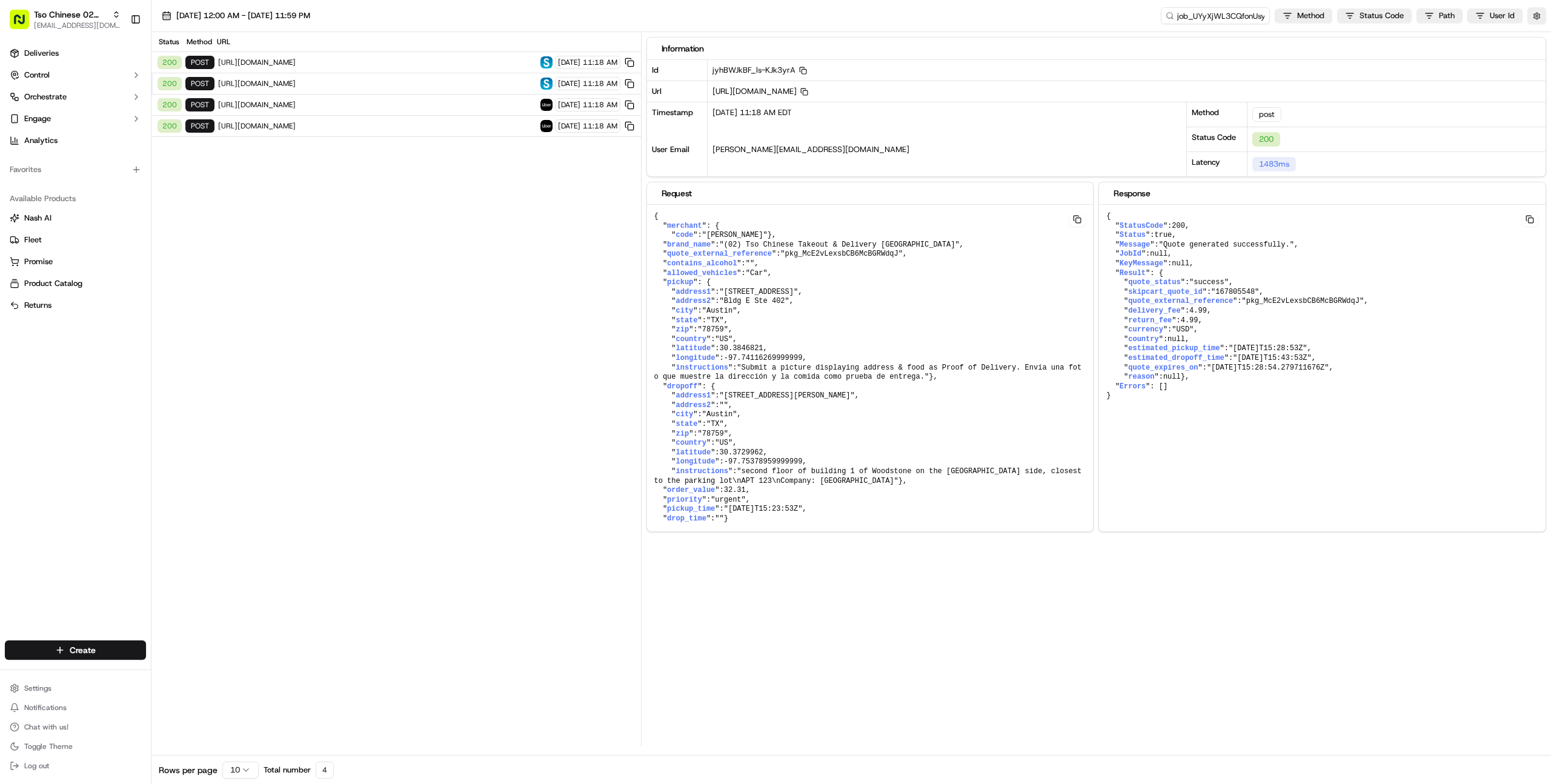
click at [402, 63] on span "https://liveapi.skipcart.com/v1api/Order" at bounding box center [378, 62] width 319 height 10
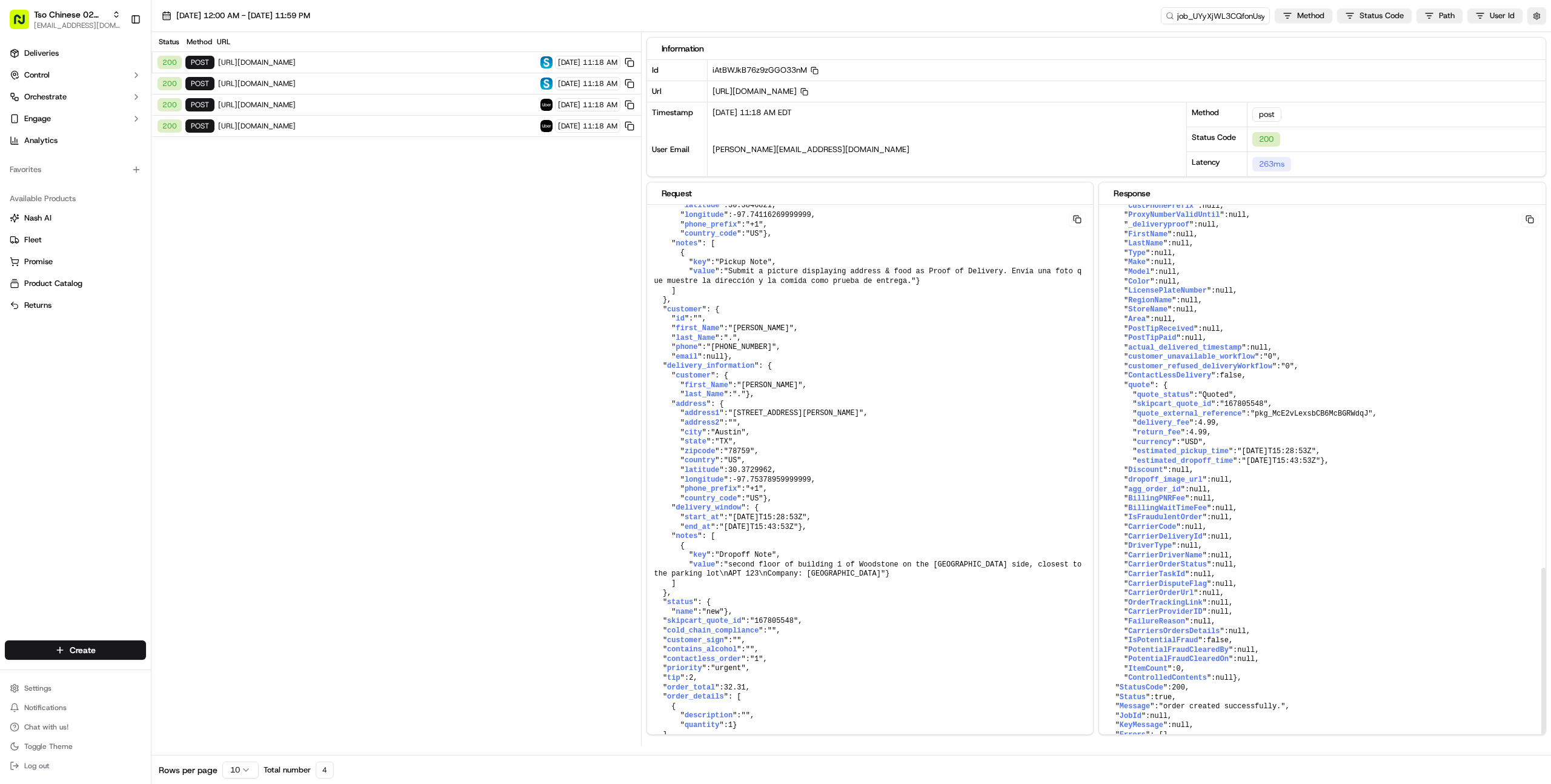
scroll to position [1048, 0]
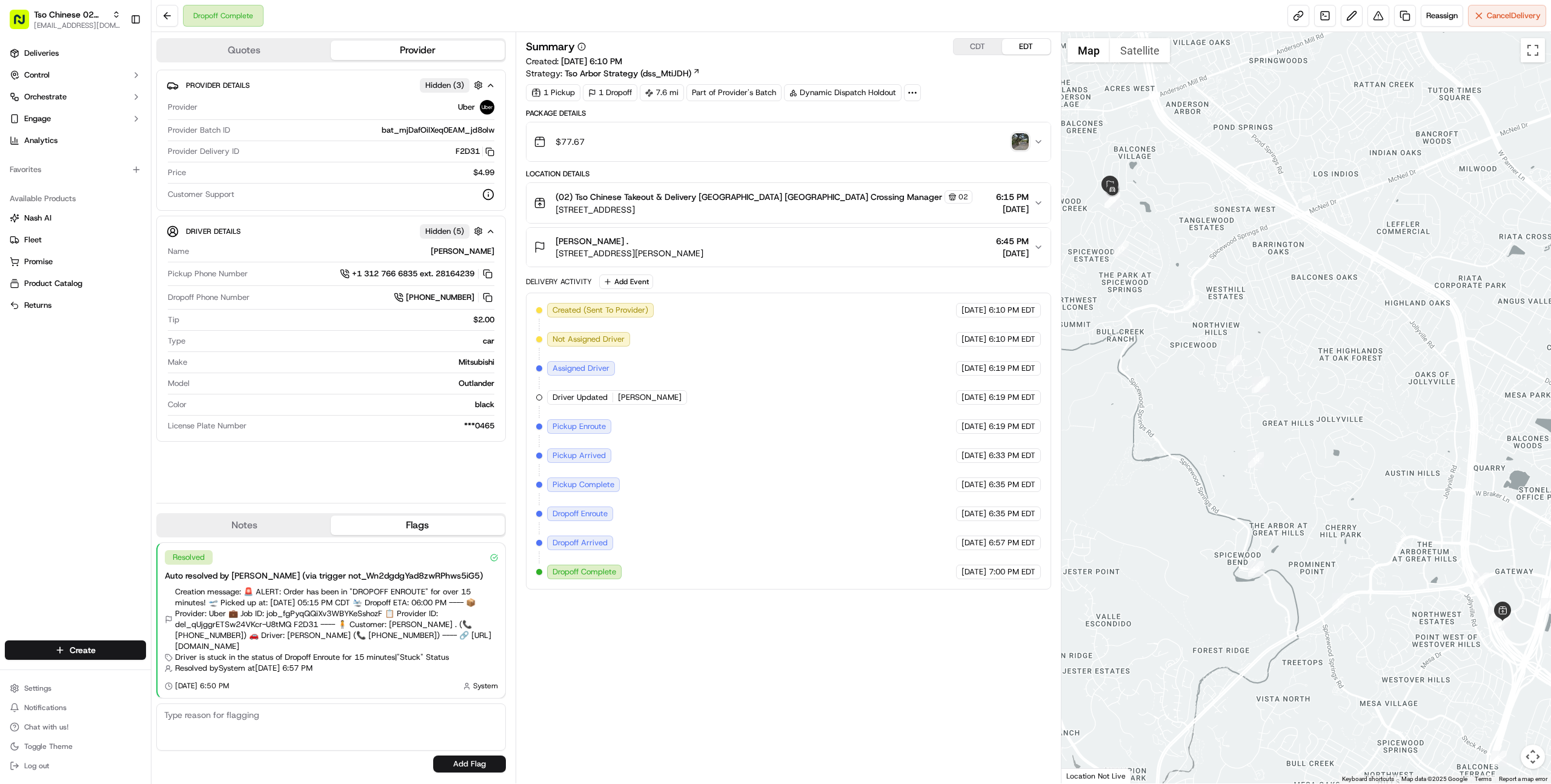
click at [688, 153] on div "$77.67" at bounding box center [784, 141] width 500 height 24
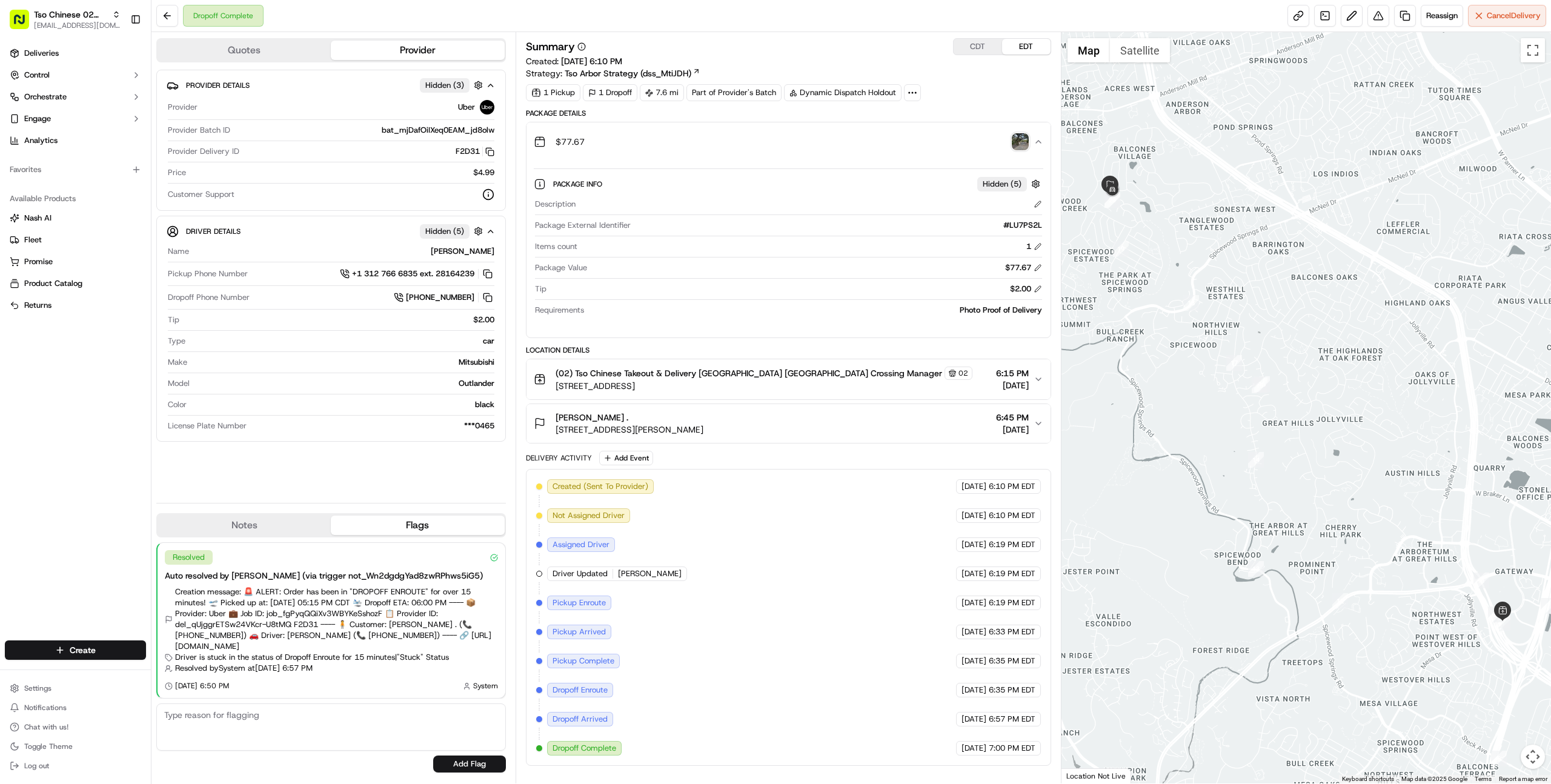
click at [686, 152] on div "$77.67" at bounding box center [784, 141] width 500 height 24
